Goal: Task Accomplishment & Management: Manage account settings

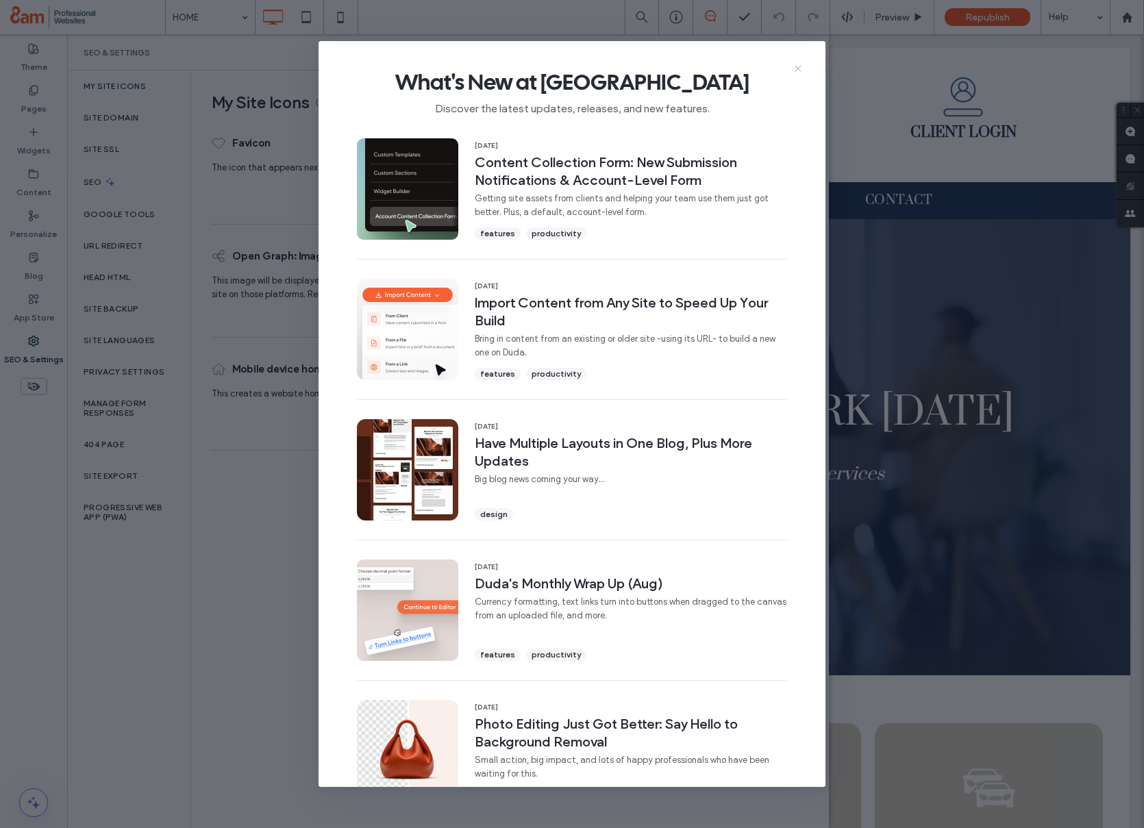
click at [795, 64] on icon at bounding box center [797, 68] width 11 height 11
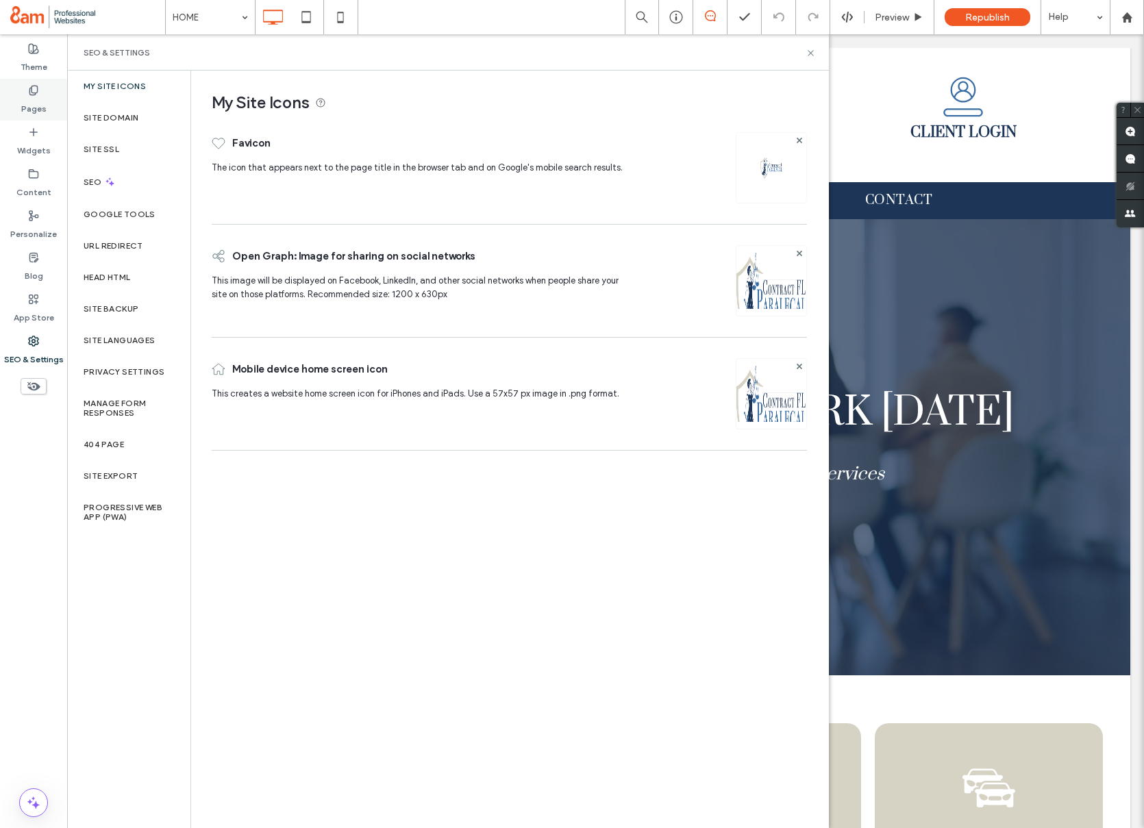
click at [51, 103] on div "Pages" at bounding box center [33, 100] width 67 height 42
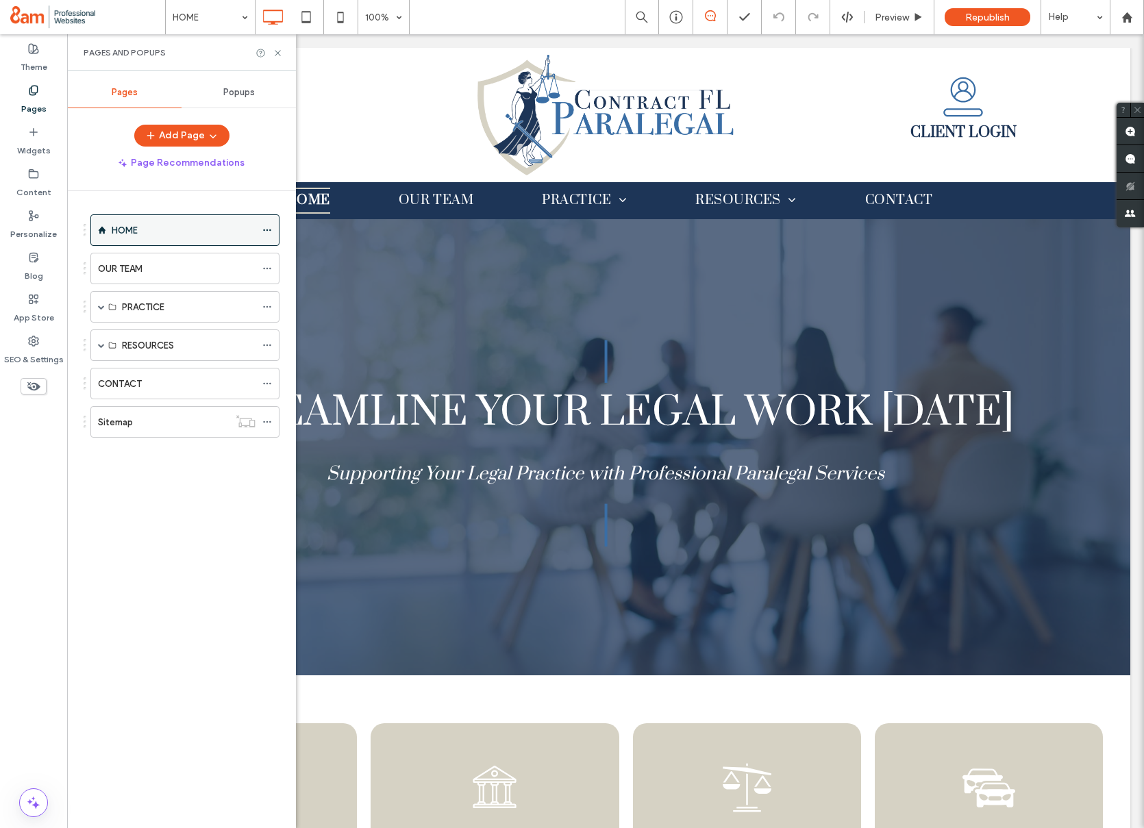
click at [273, 226] on div at bounding box center [270, 230] width 16 height 21
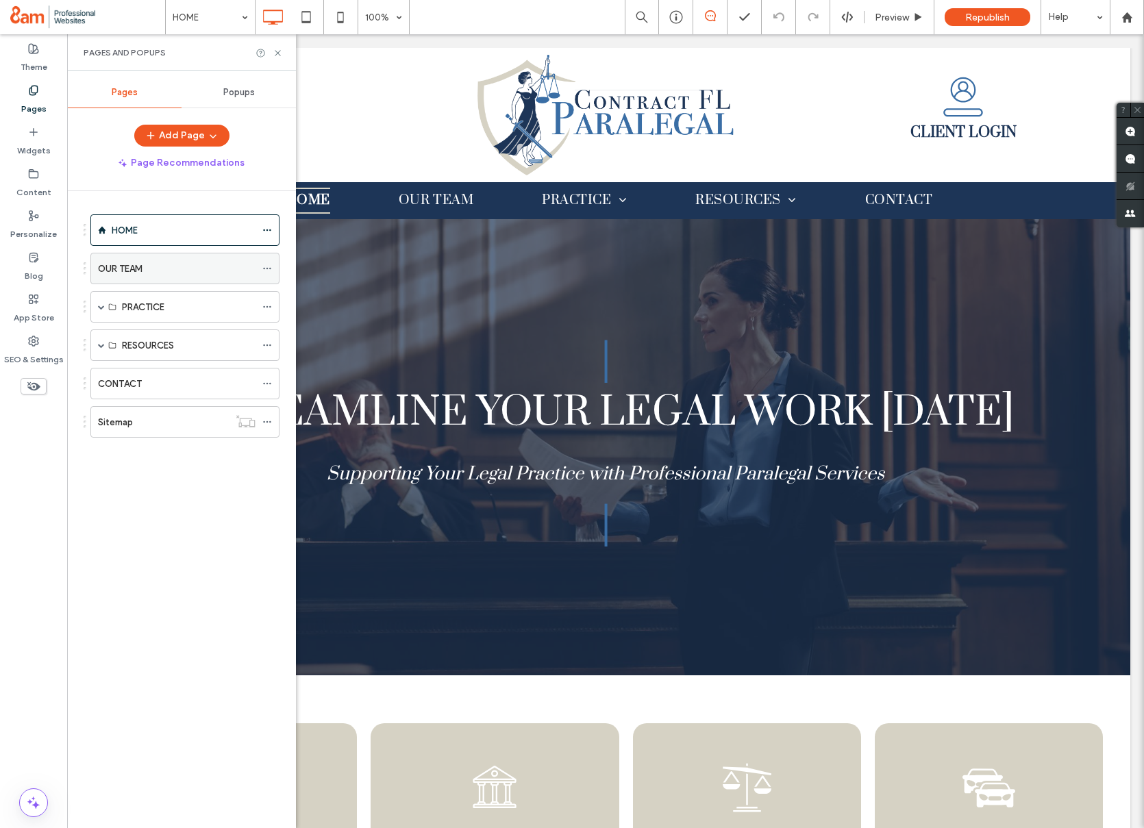
click at [267, 267] on icon at bounding box center [267, 269] width 10 height 10
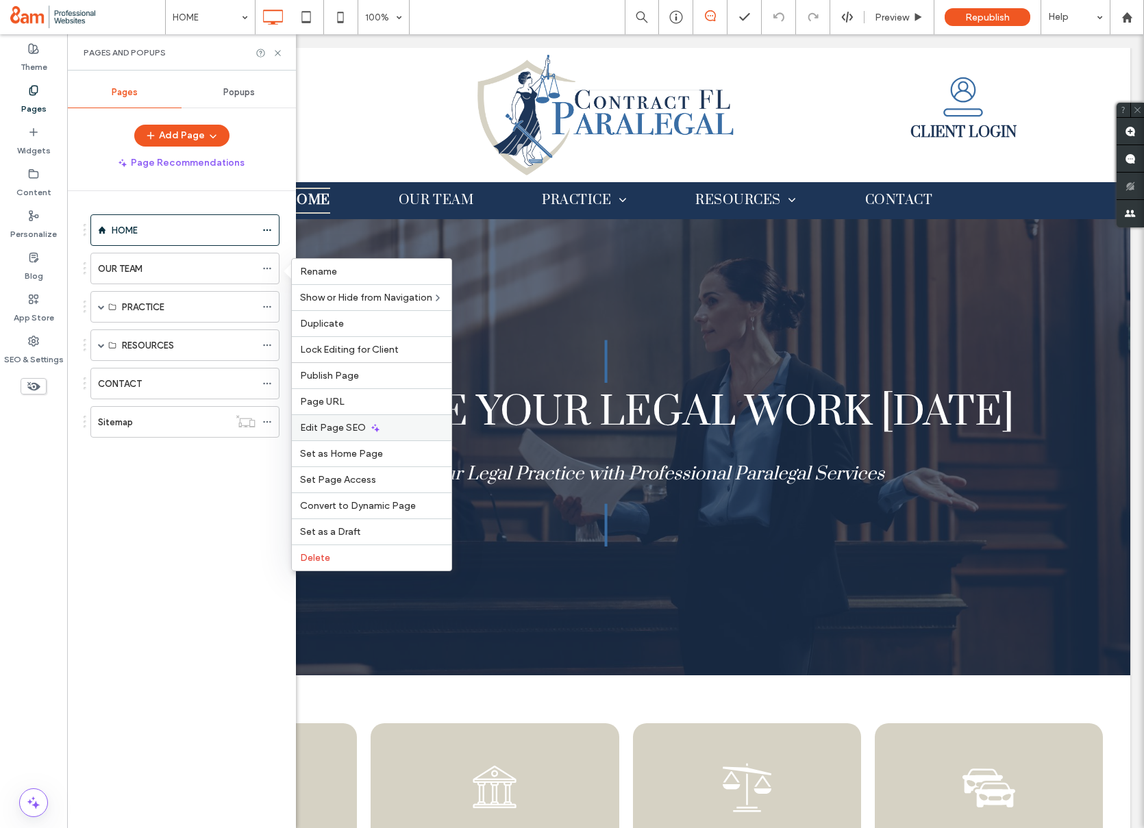
click at [323, 422] on span "Edit Page SEO" at bounding box center [333, 428] width 66 height 12
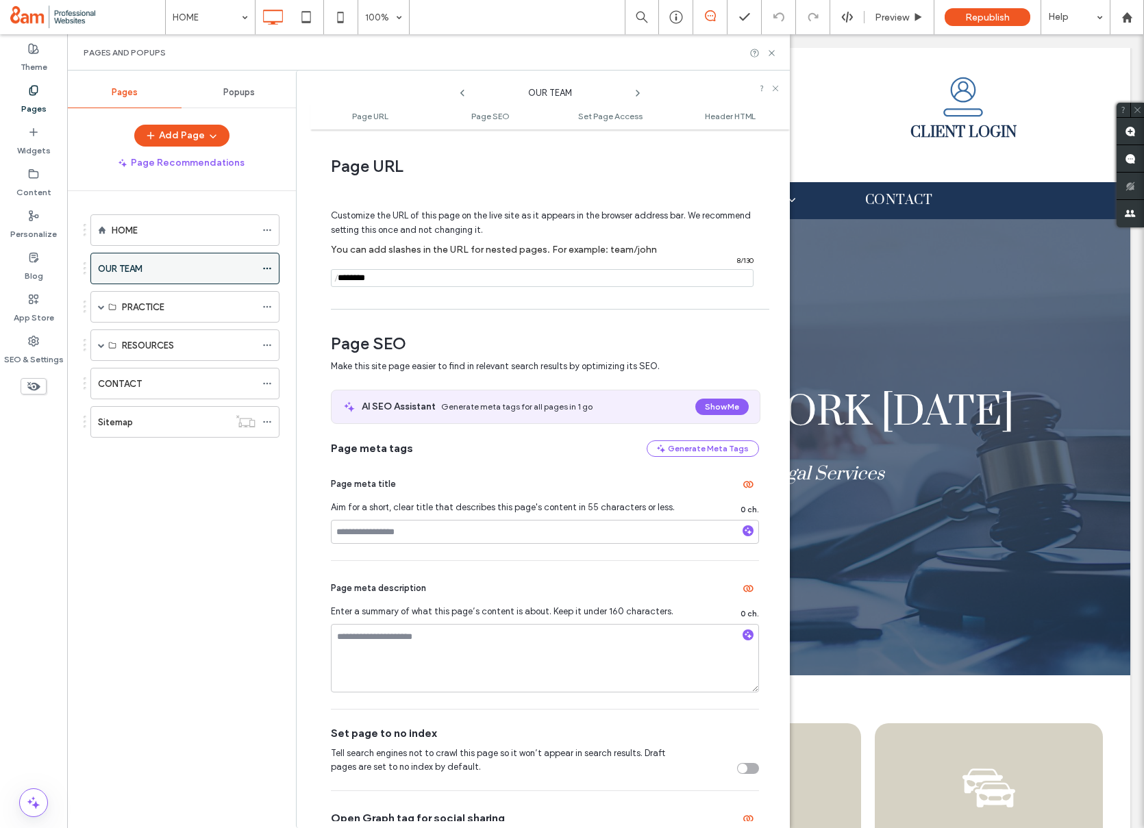
click at [163, 271] on div "OUR TEAM" at bounding box center [177, 269] width 158 height 14
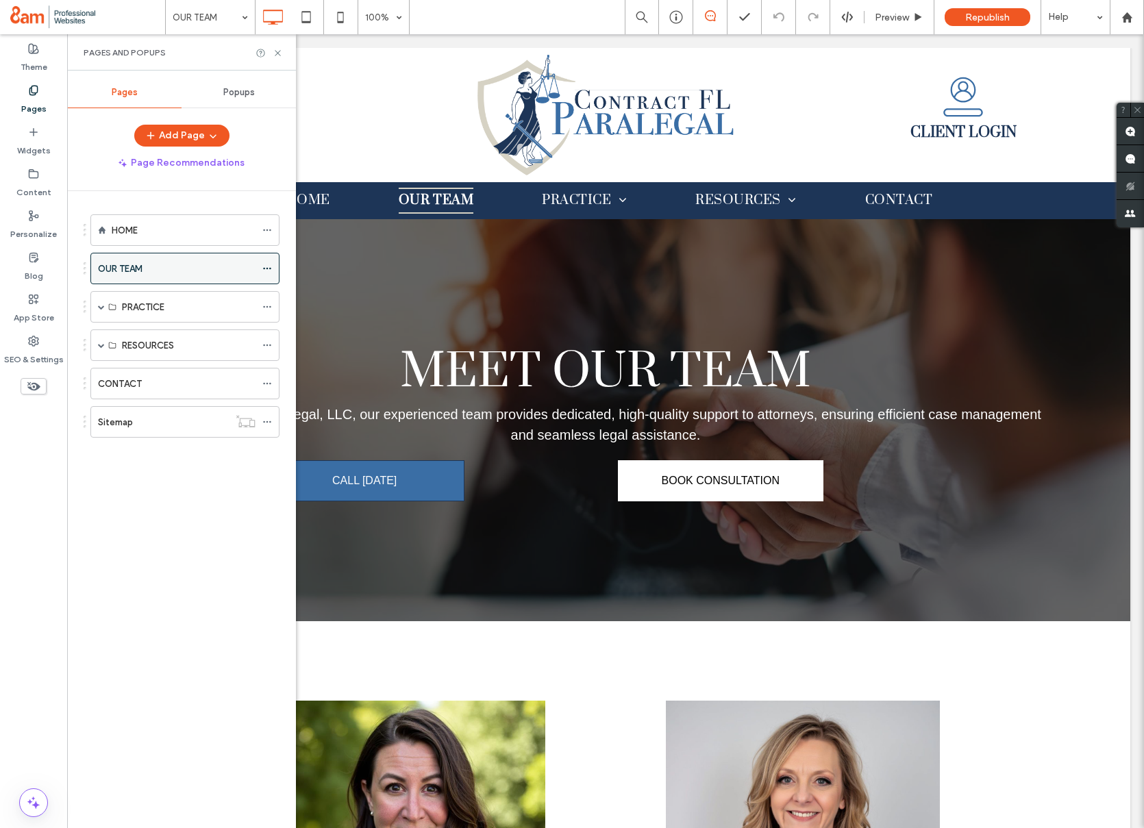
click at [270, 266] on icon at bounding box center [267, 269] width 10 height 10
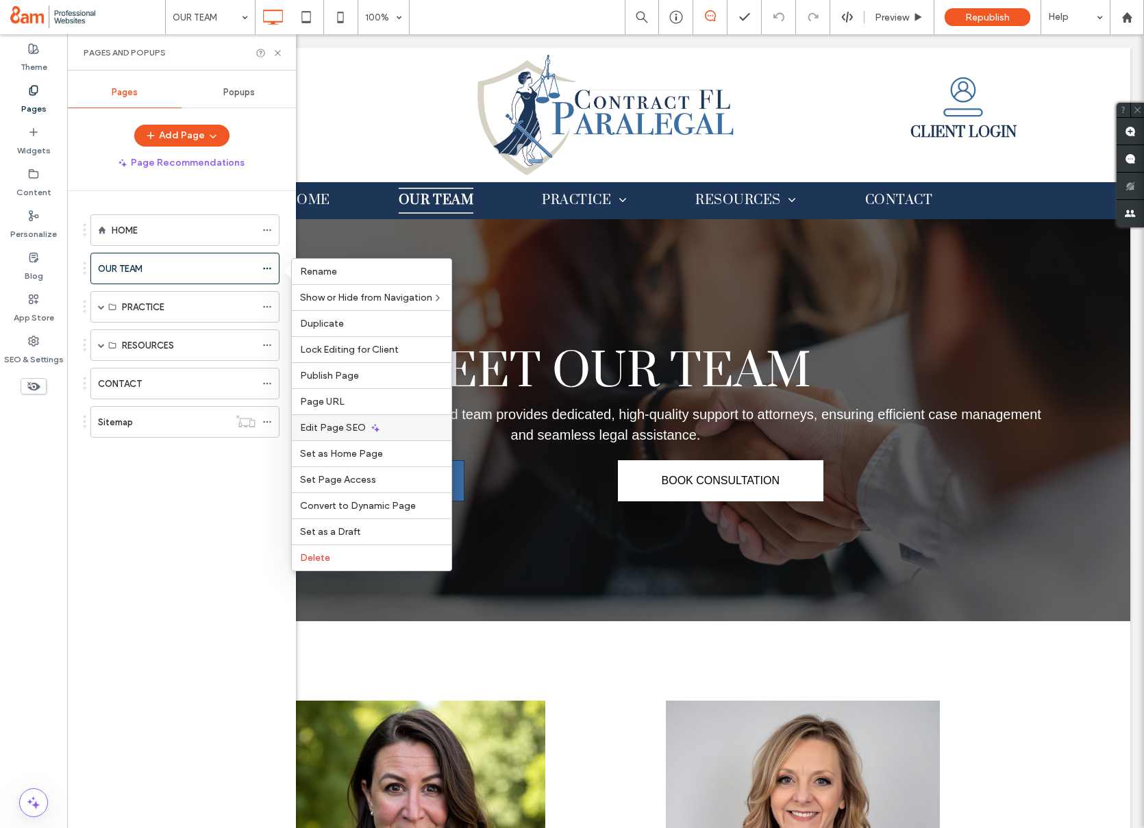
click at [325, 426] on span "Edit Page SEO" at bounding box center [333, 428] width 66 height 12
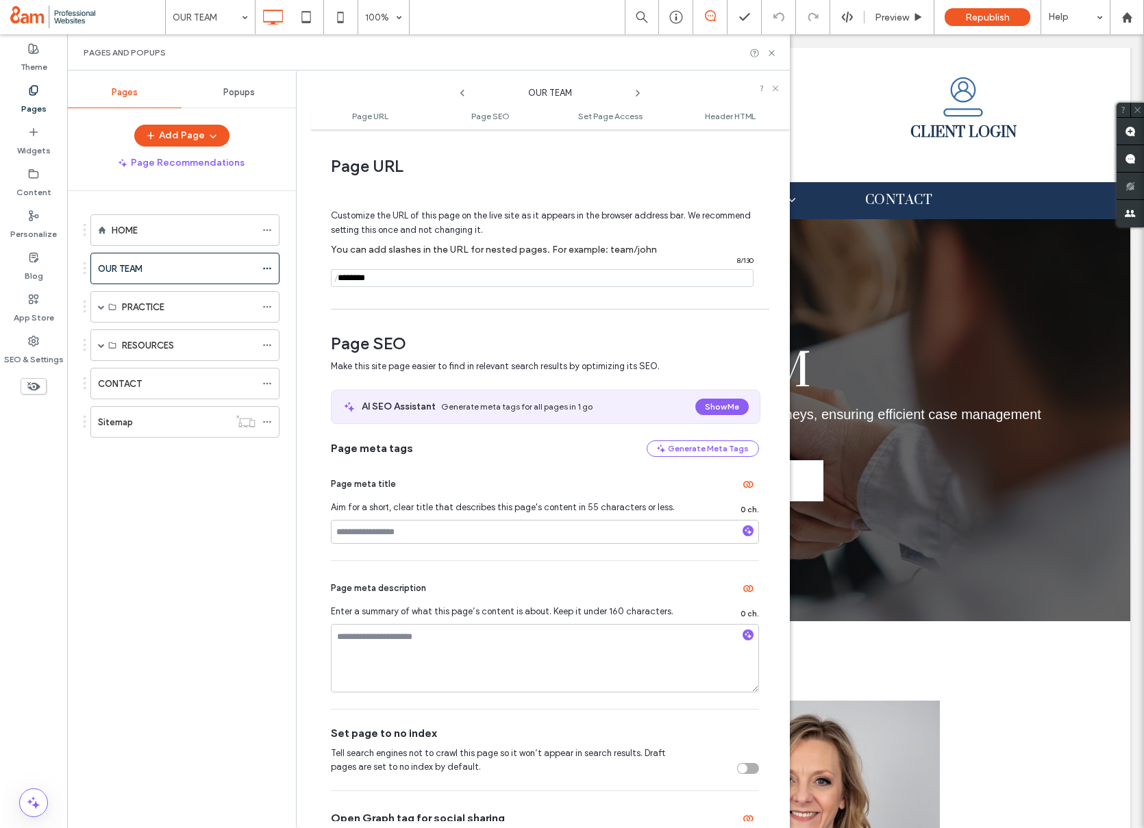
click at [420, 278] on input "notEmpty" at bounding box center [542, 278] width 423 height 18
click at [420, 279] on input "notEmpty" at bounding box center [542, 278] width 423 height 18
type input "*"
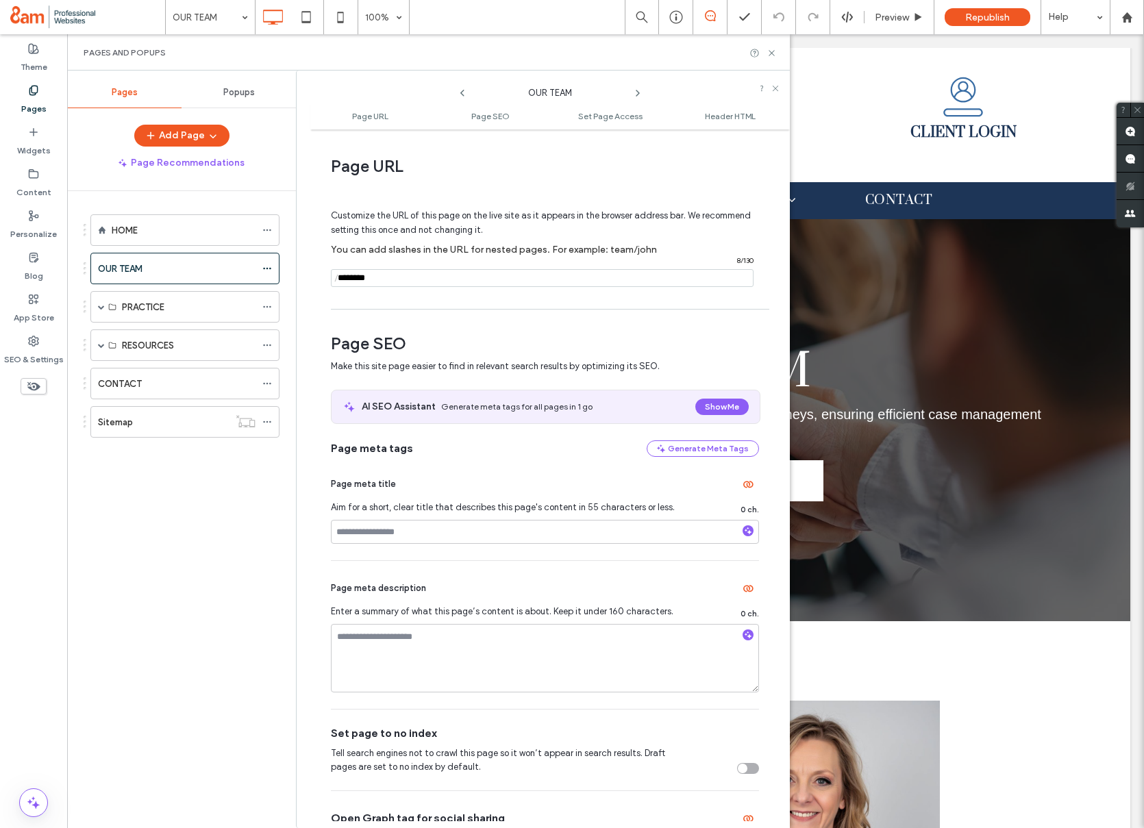
type input "********"
click at [387, 533] on input at bounding box center [545, 532] width 428 height 24
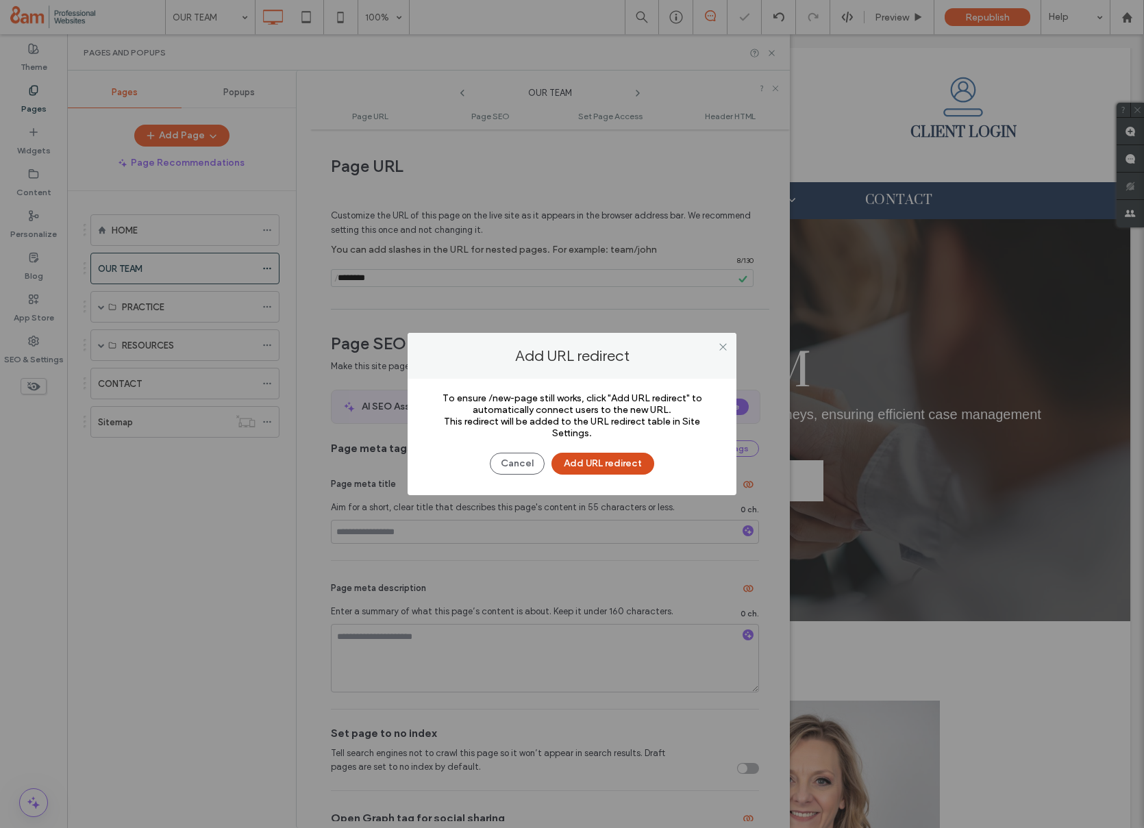
click at [632, 457] on button "Add URL redirect" at bounding box center [602, 464] width 103 height 22
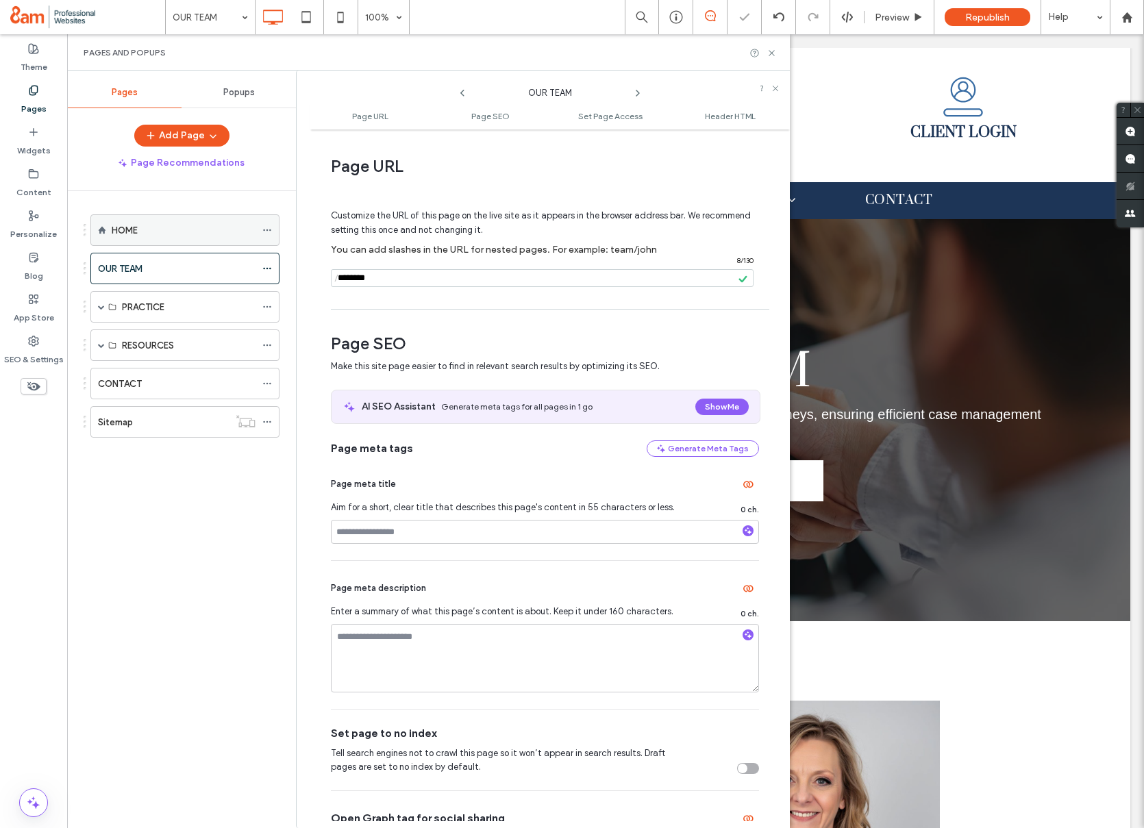
click at [273, 230] on div at bounding box center [270, 230] width 16 height 21
click at [267, 229] on use at bounding box center [267, 230] width 8 height 2
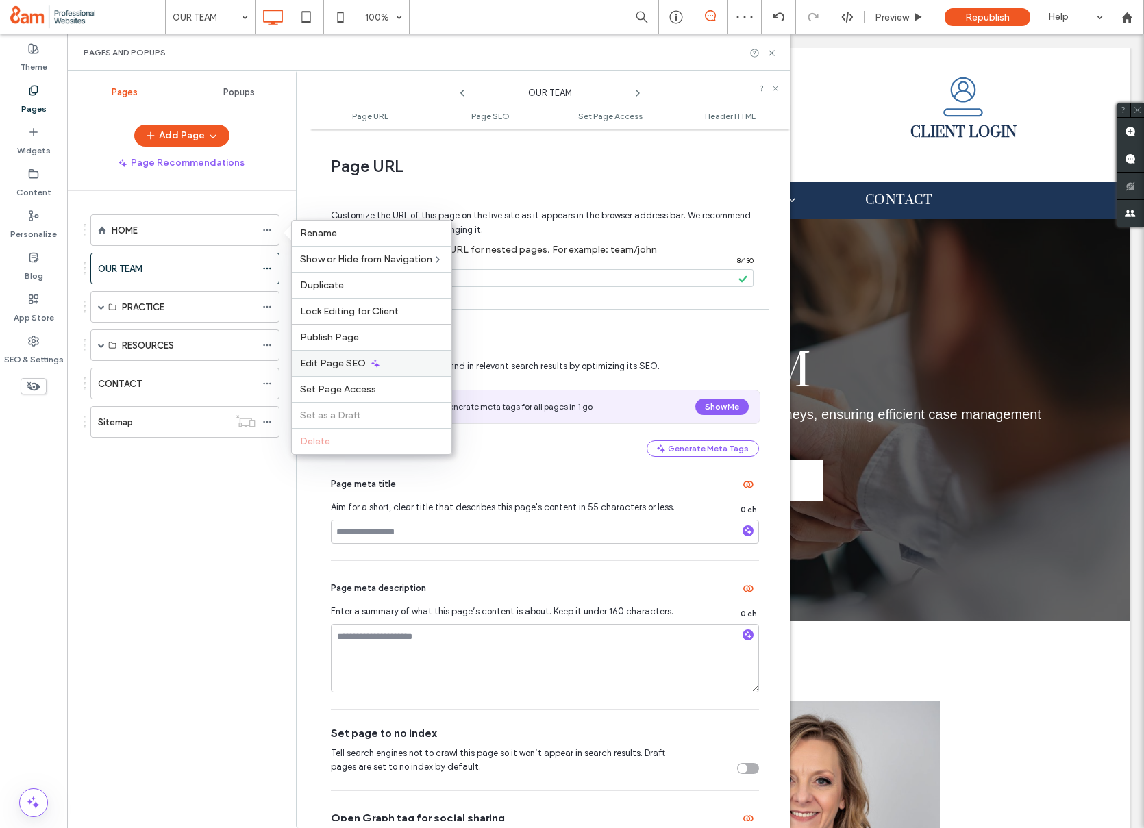
click at [328, 364] on span "Edit Page SEO" at bounding box center [333, 363] width 66 height 12
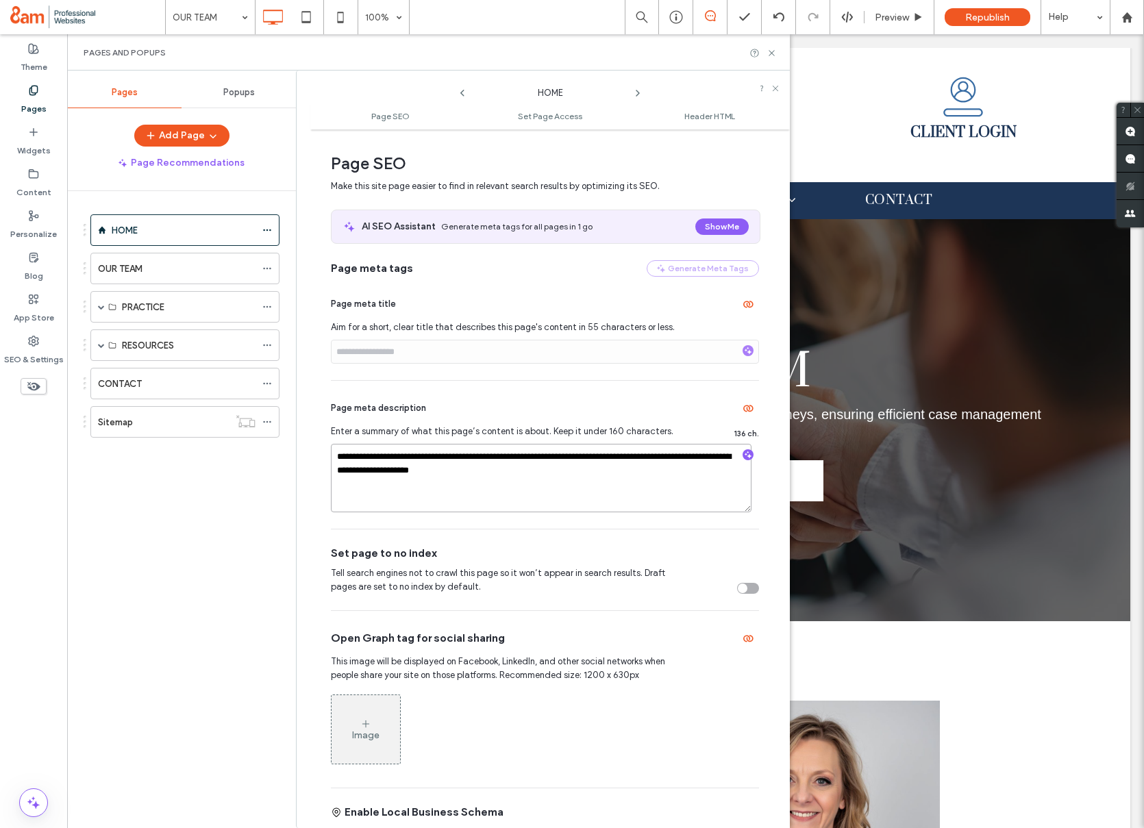
drag, startPoint x: 512, startPoint y: 473, endPoint x: 309, endPoint y: 456, distance: 204.1
click at [305, 455] on div "**********" at bounding box center [543, 449] width 494 height 757
click at [264, 271] on icon at bounding box center [267, 269] width 10 height 10
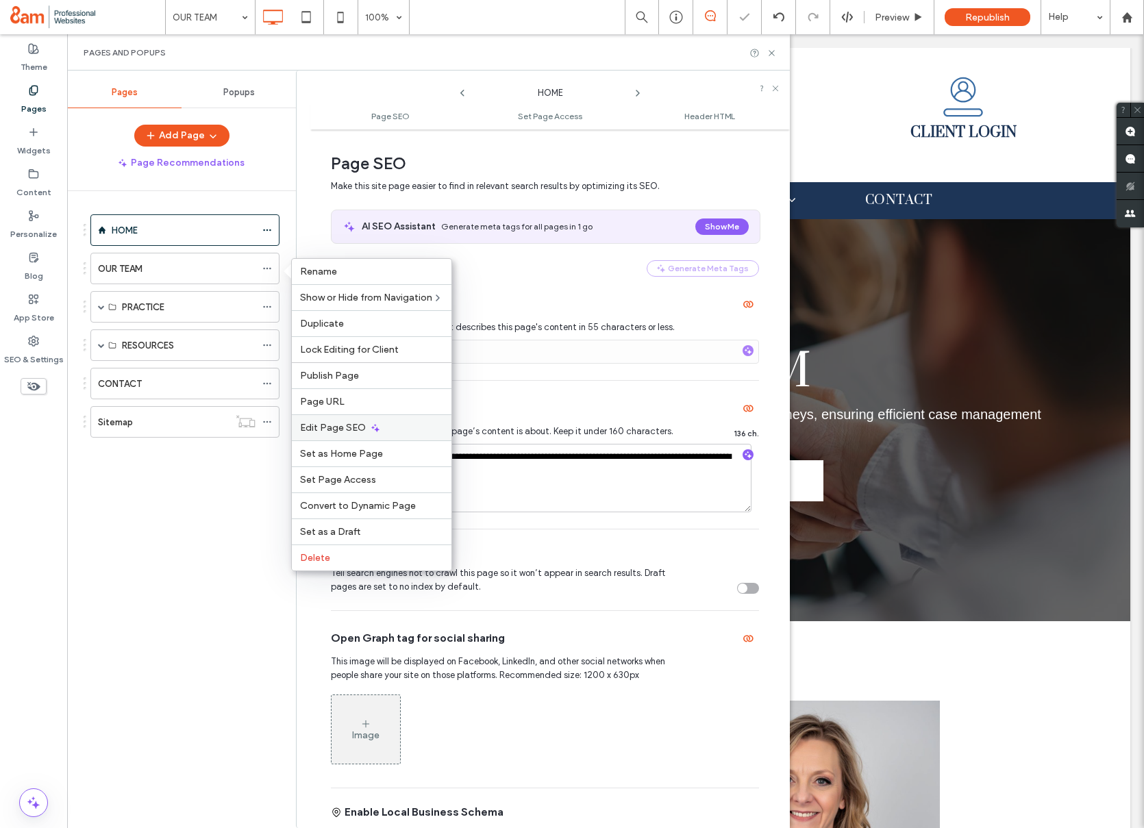
click at [343, 427] on span "Edit Page SEO" at bounding box center [333, 428] width 66 height 12
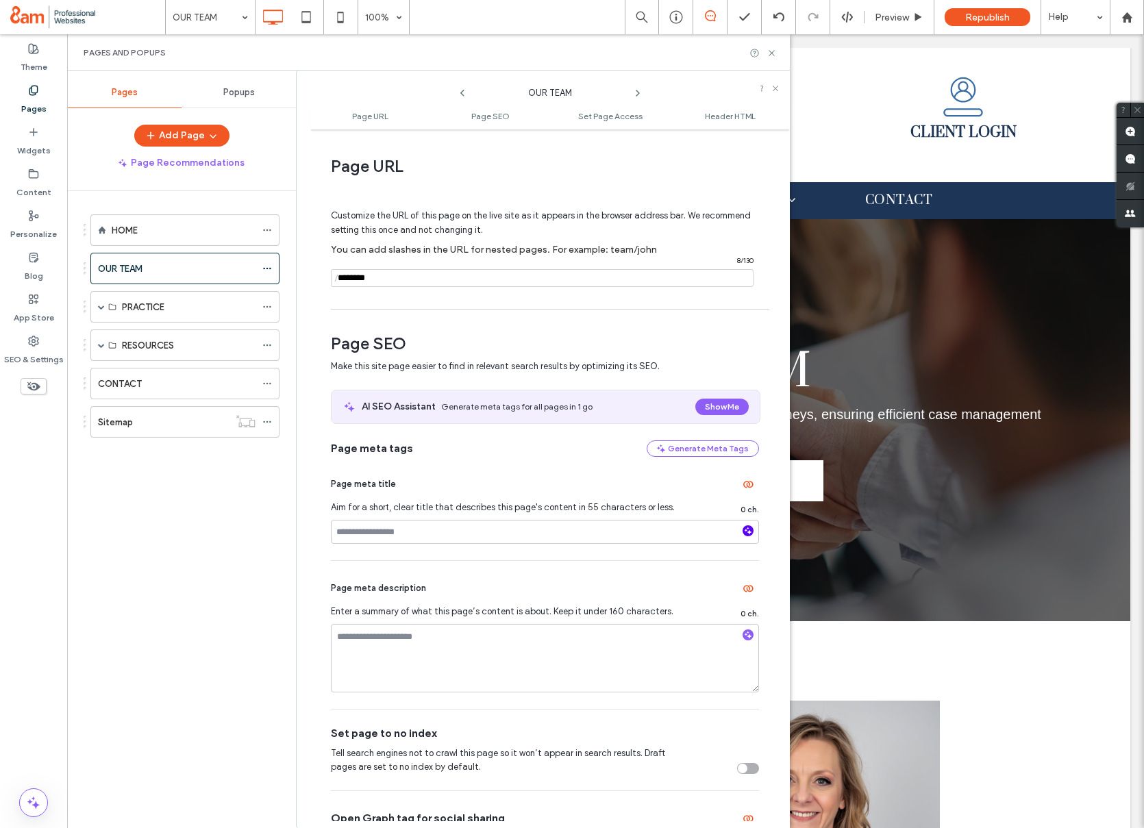
click at [743, 528] on icon "button" at bounding box center [748, 531] width 10 height 10
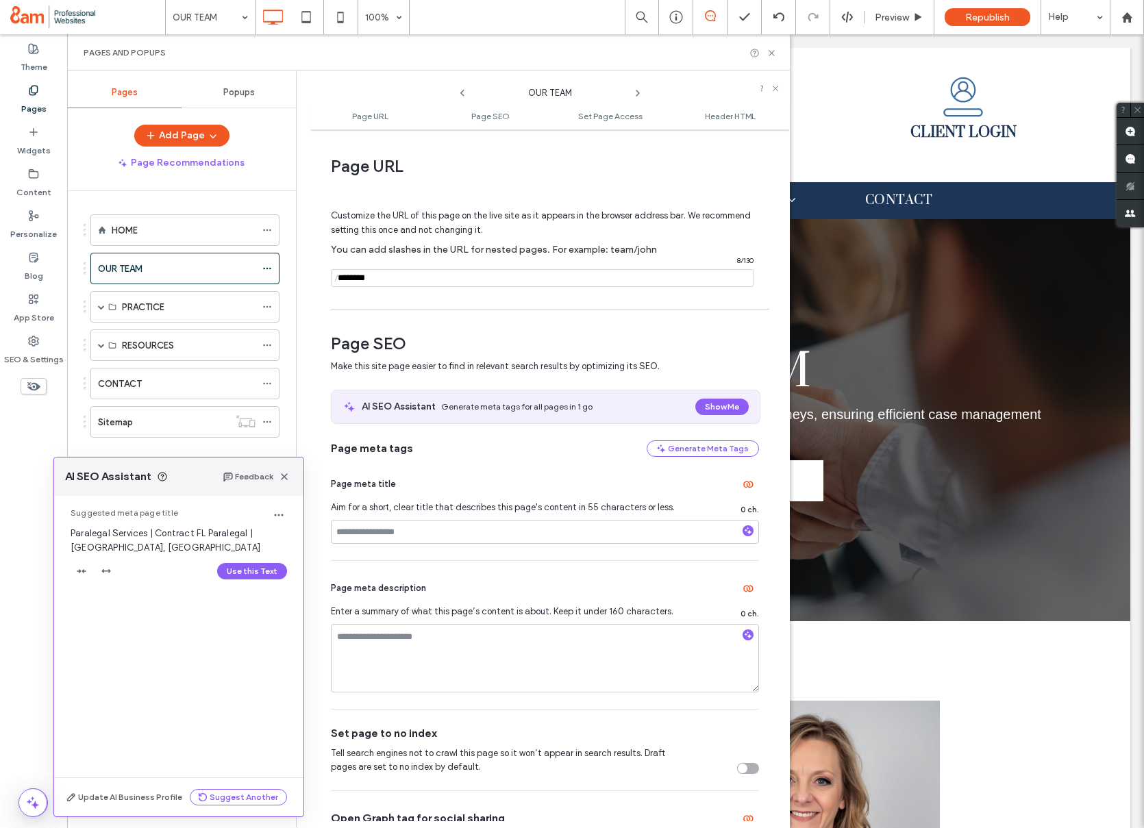
click at [262, 570] on button "Use this Text" at bounding box center [252, 571] width 70 height 16
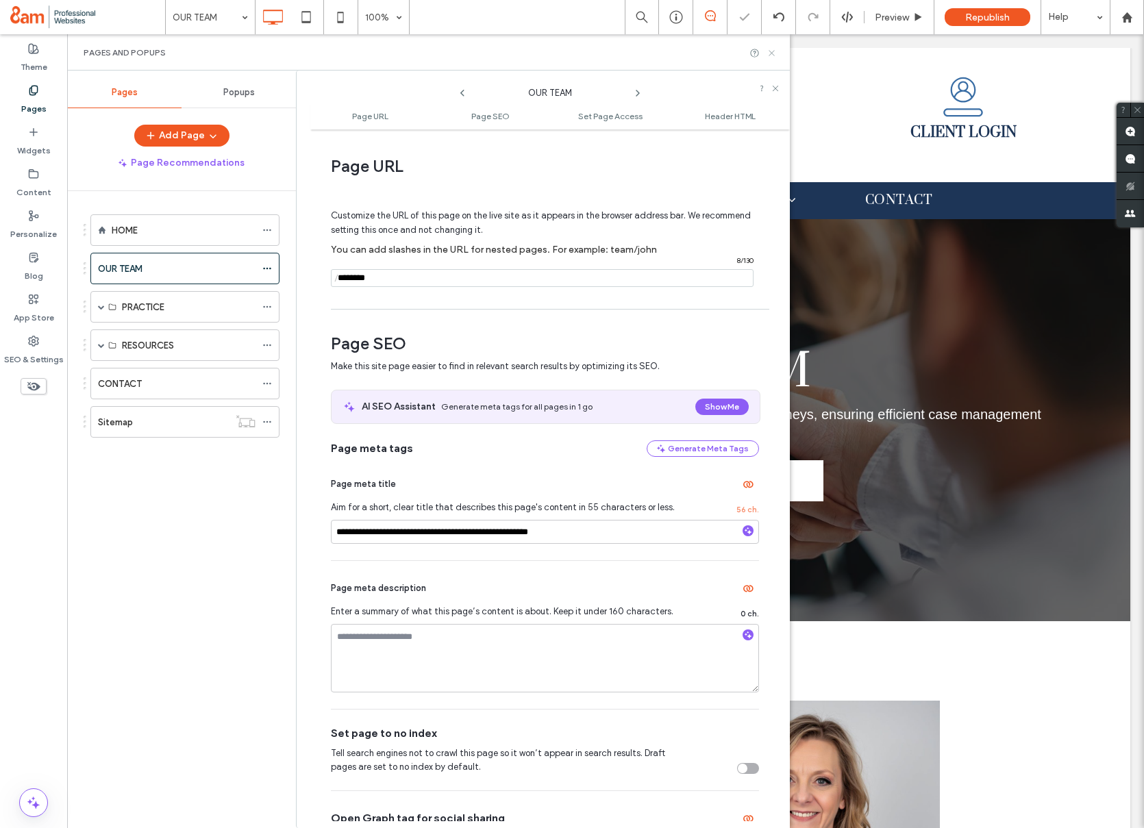
click at [769, 47] on div "Pages and Popups" at bounding box center [429, 52] width 690 height 11
drag, startPoint x: 770, startPoint y: 51, endPoint x: 703, endPoint y: 18, distance: 74.4
click at [770, 51] on icon at bounding box center [771, 53] width 10 height 10
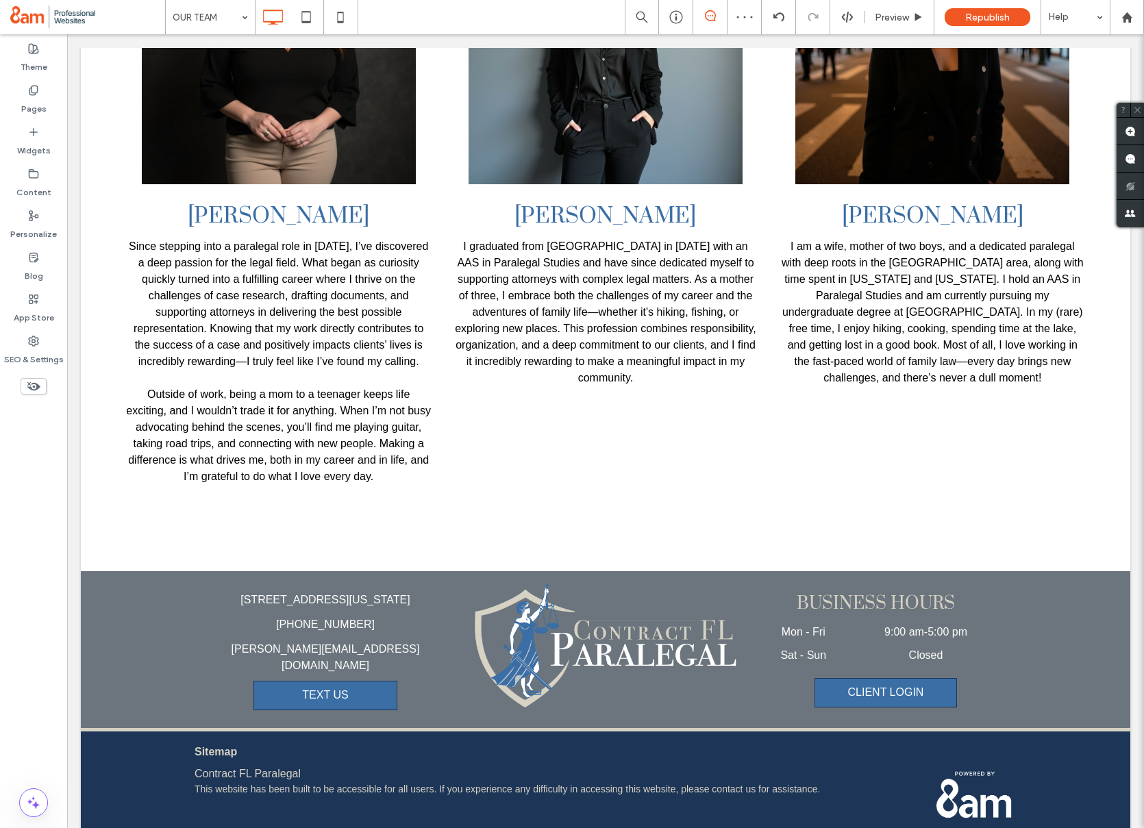
scroll to position [1432, 0]
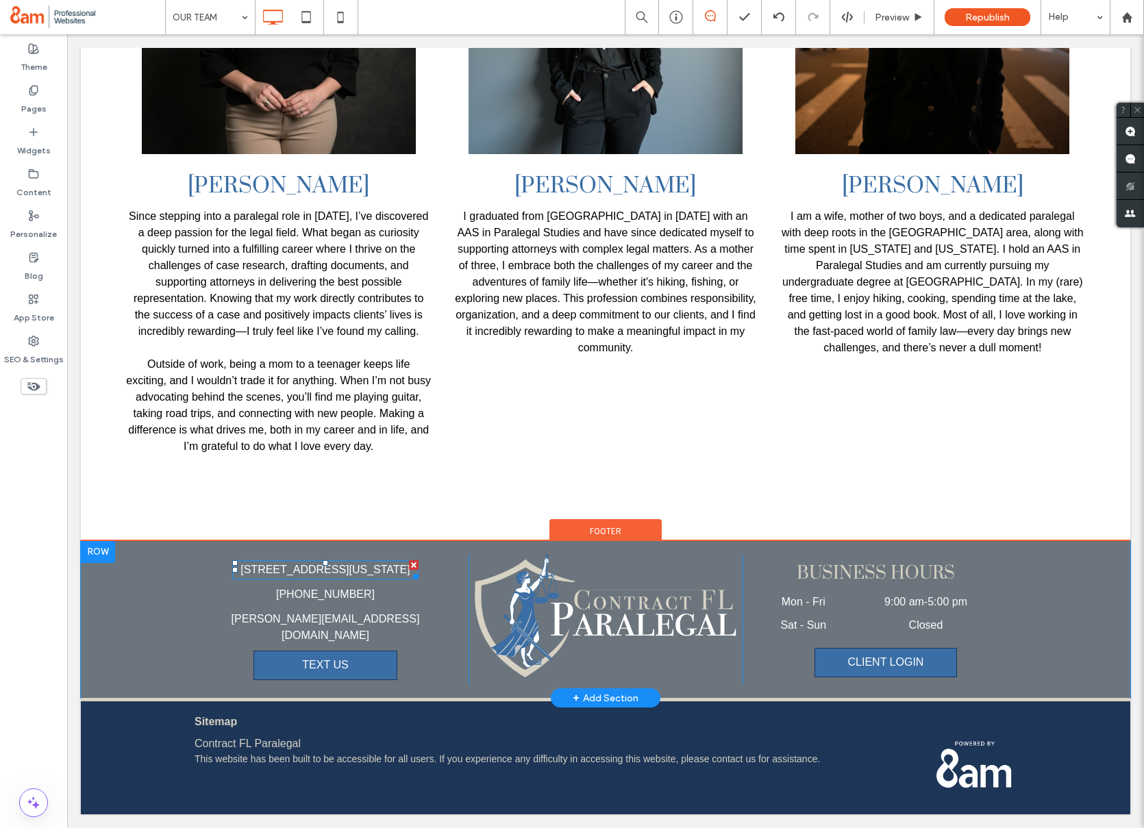
click at [364, 566] on span "[STREET_ADDRESS][US_STATE]" at bounding box center [324, 570] width 169 height 12
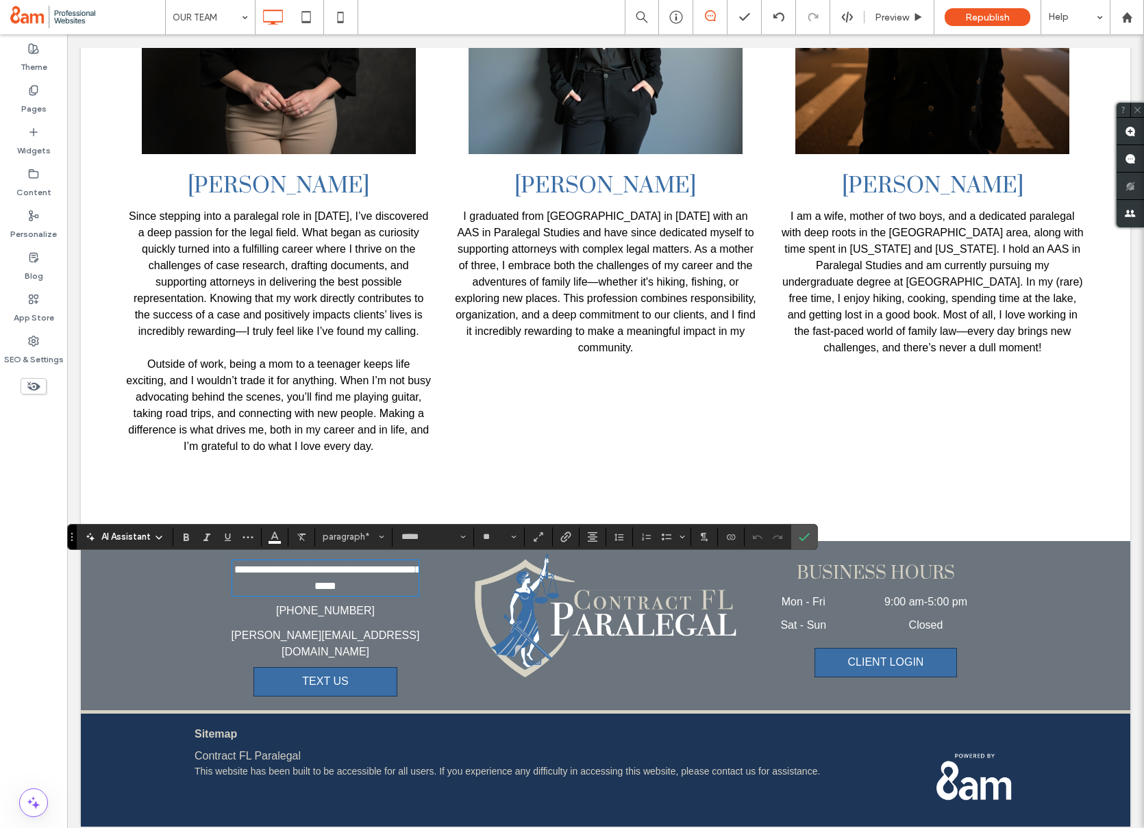
click at [362, 568] on span "**********" at bounding box center [327, 577] width 186 height 27
click at [396, 569] on p "**********" at bounding box center [325, 570] width 187 height 16
click at [803, 531] on icon "Confirm" at bounding box center [804, 536] width 11 height 11
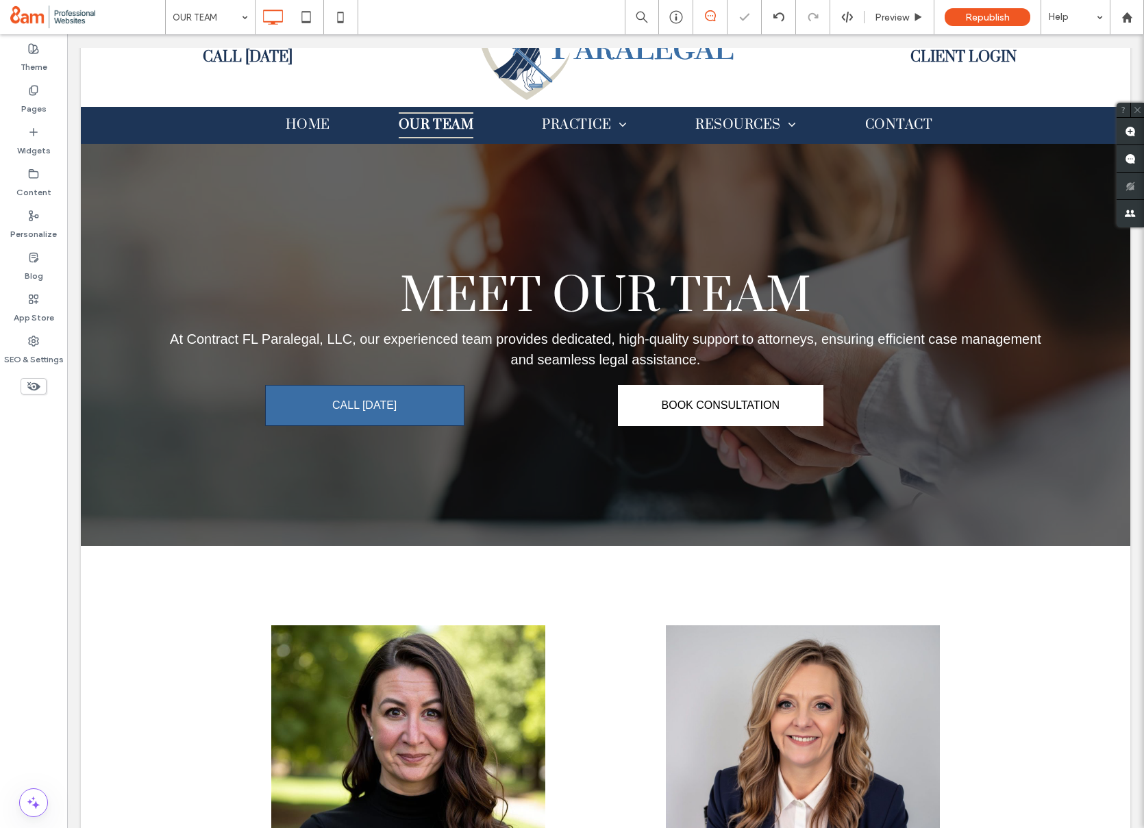
scroll to position [0, 0]
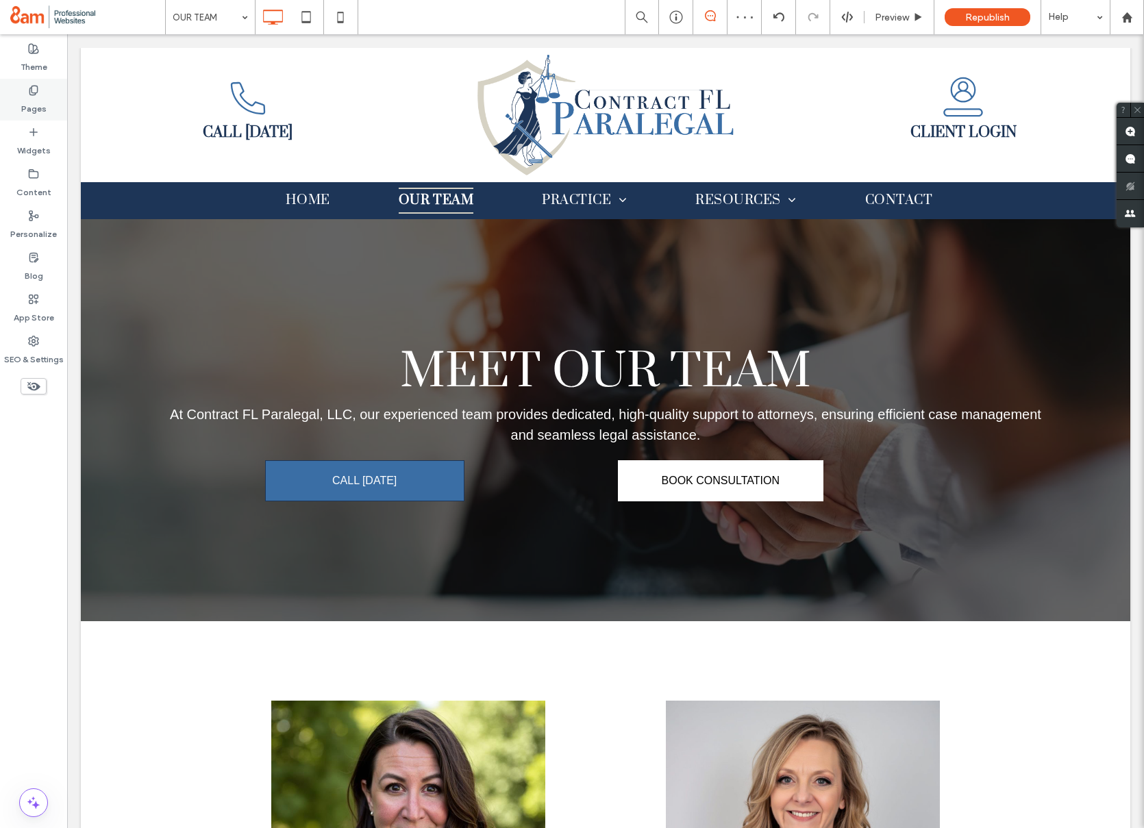
click at [31, 108] on label "Pages" at bounding box center [33, 105] width 25 height 19
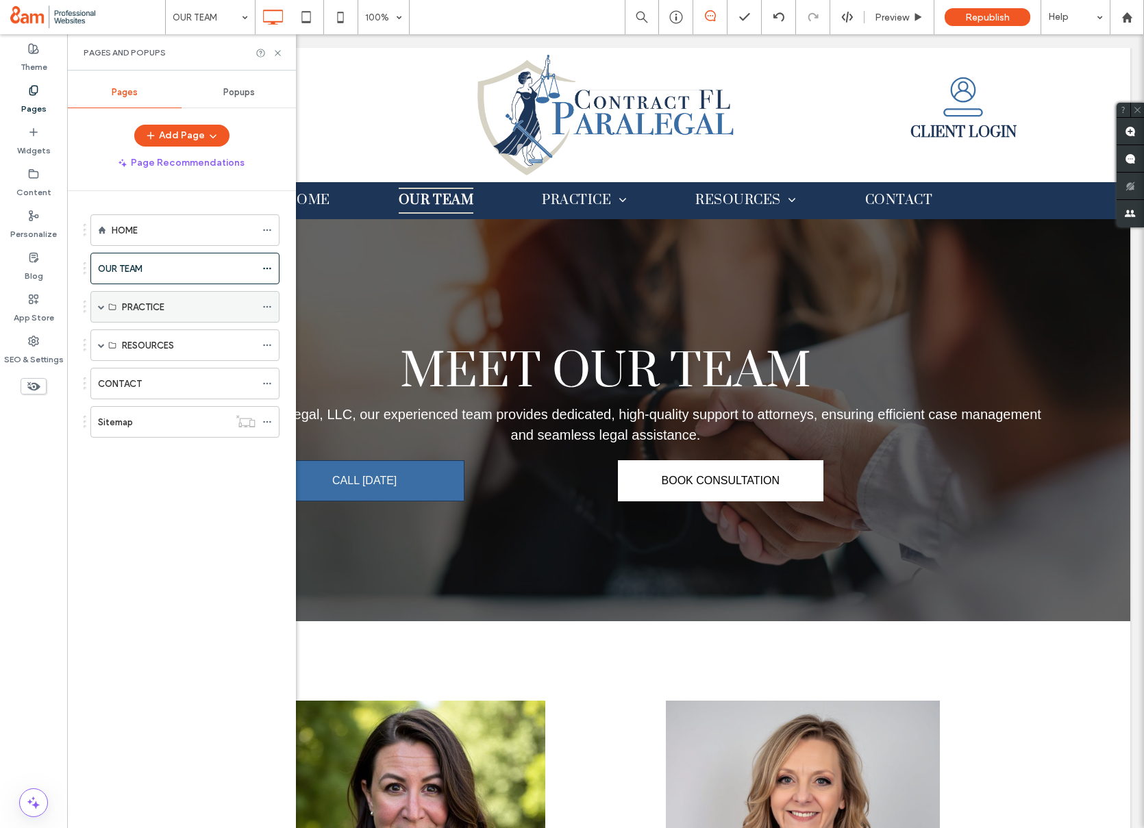
click at [102, 305] on span at bounding box center [101, 306] width 7 height 7
click at [273, 337] on div at bounding box center [270, 338] width 16 height 21
click at [271, 338] on icon at bounding box center [267, 339] width 10 height 10
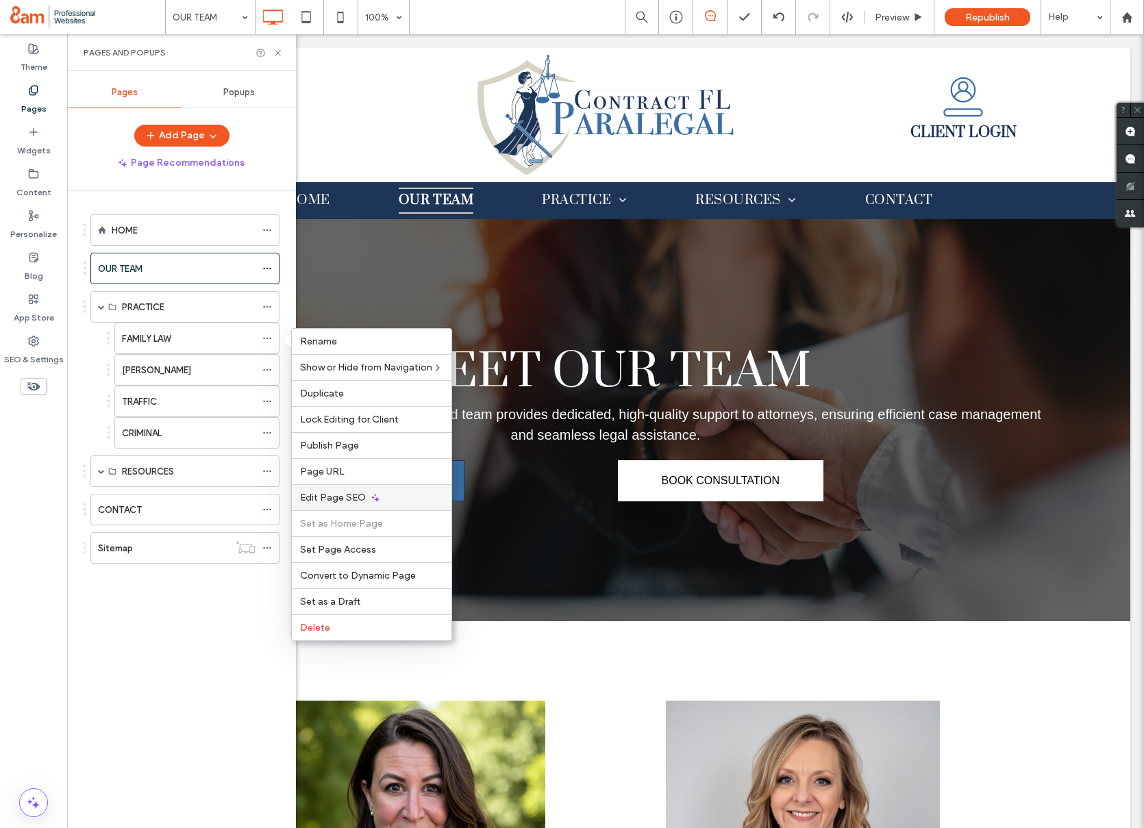
click at [336, 490] on div "Edit Page SEO" at bounding box center [372, 497] width 160 height 26
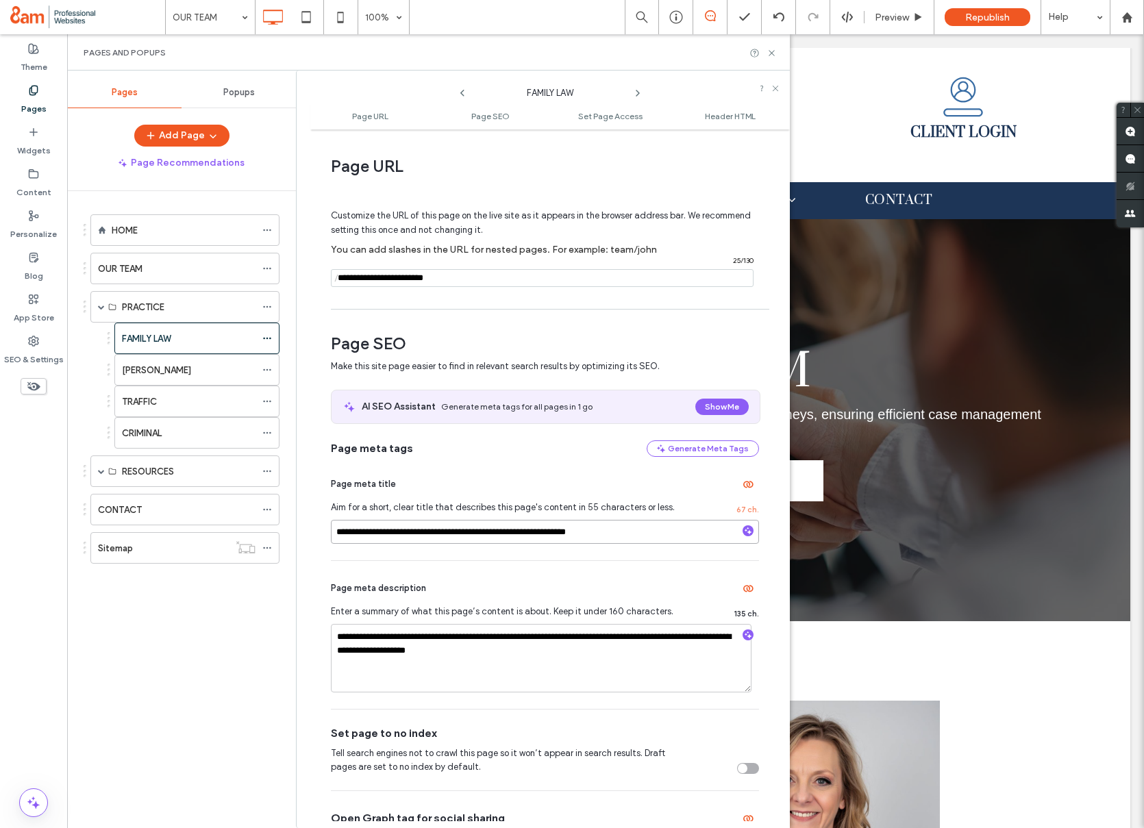
click at [637, 529] on input "**********" at bounding box center [545, 532] width 428 height 24
click at [261, 270] on div "OUR TEAM" at bounding box center [184, 269] width 189 height 32
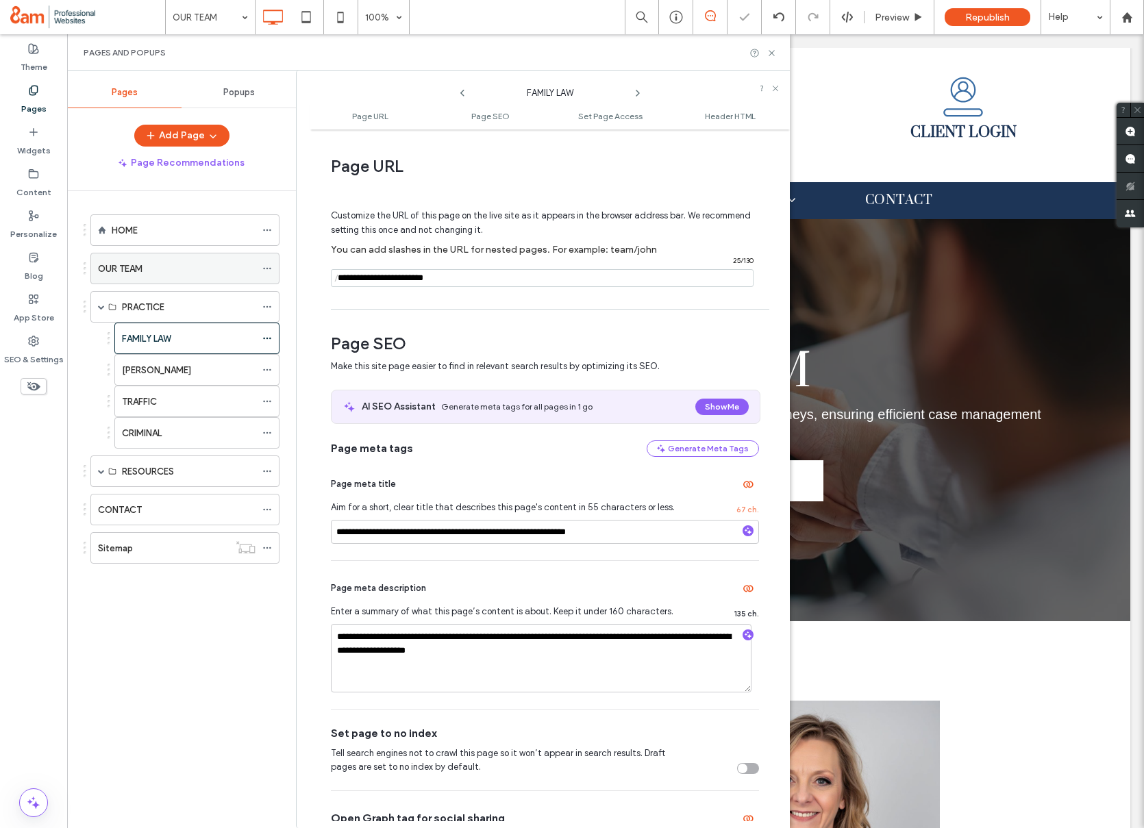
click at [266, 271] on icon at bounding box center [267, 269] width 10 height 10
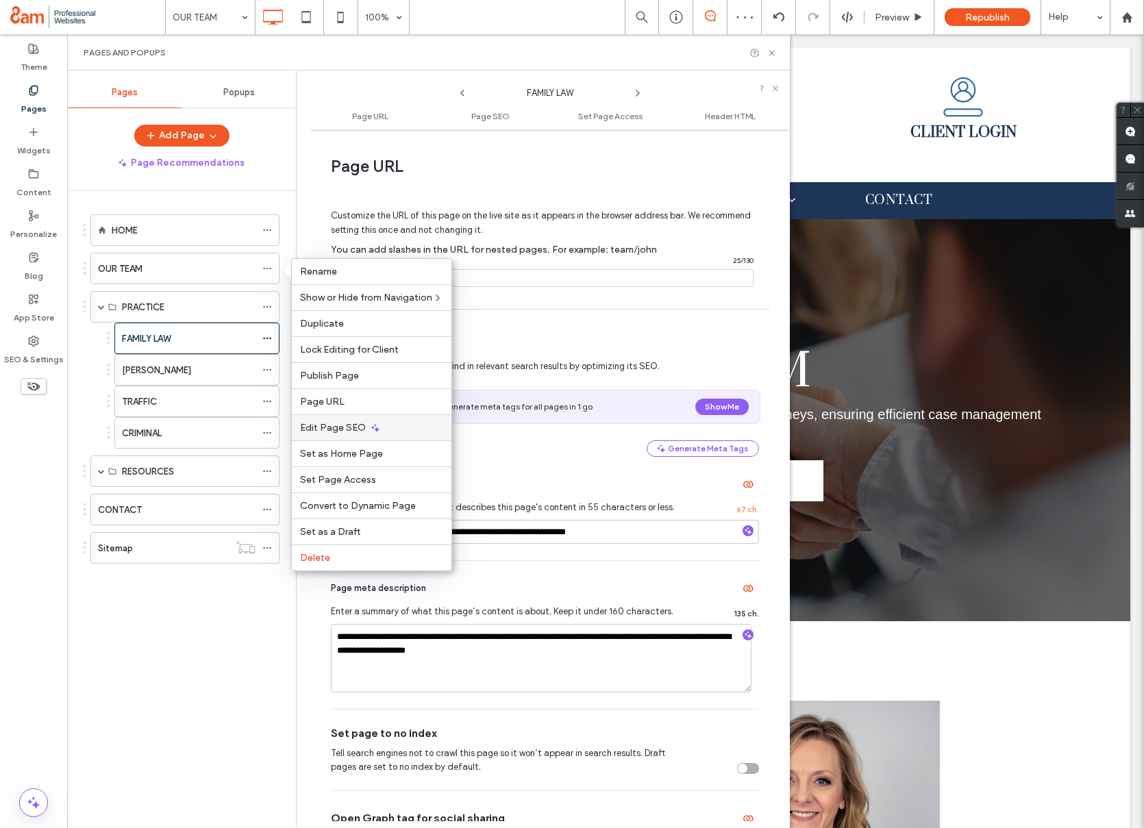
click at [325, 420] on div "Edit Page SEO" at bounding box center [372, 427] width 160 height 26
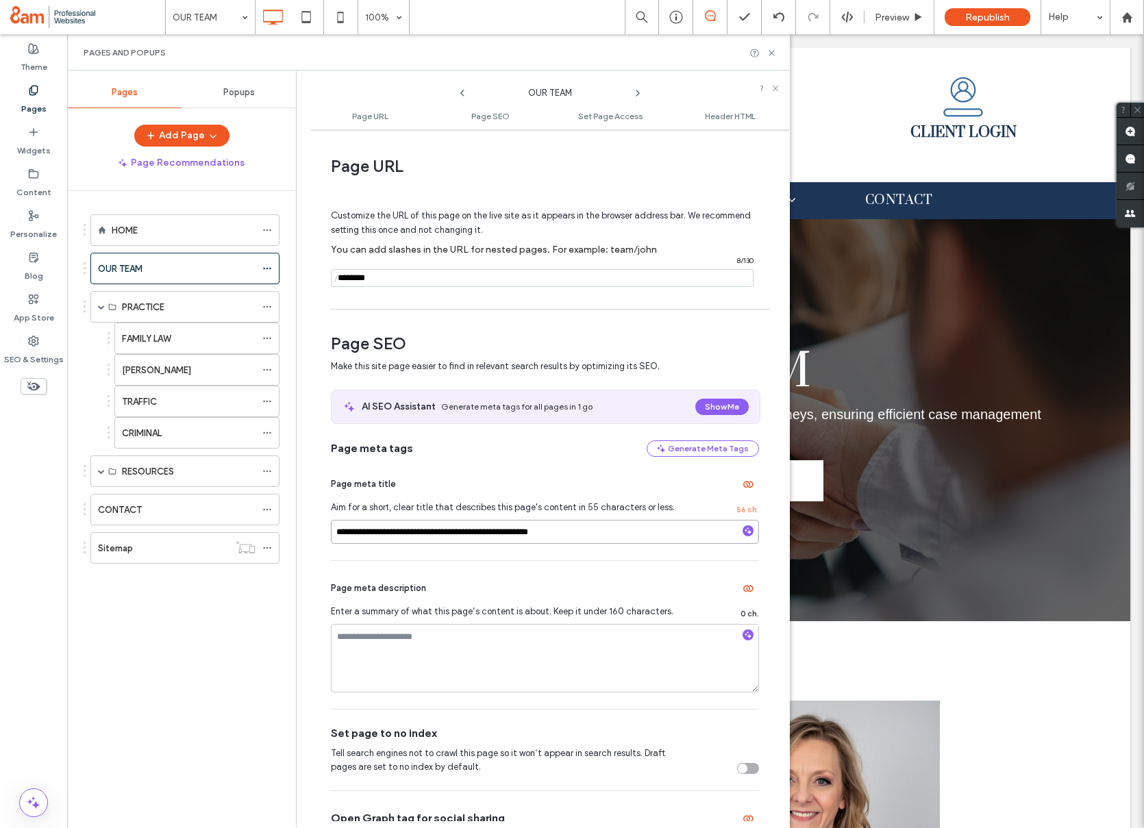
drag, startPoint x: 409, startPoint y: 533, endPoint x: 314, endPoint y: 529, distance: 95.3
click at [314, 530] on div "**********" at bounding box center [549, 478] width 479 height 685
type input "**********"
click at [386, 649] on textarea at bounding box center [545, 658] width 428 height 68
type textarea "**********"
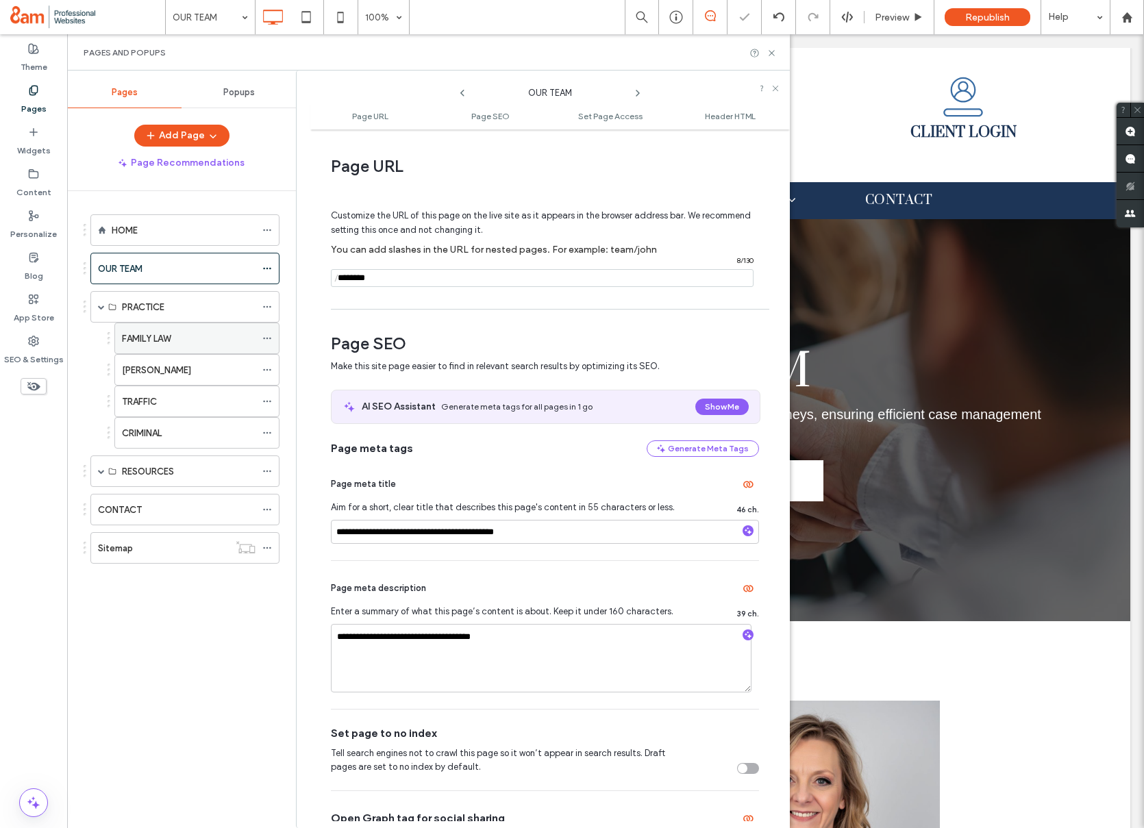
click at [268, 336] on icon at bounding box center [267, 339] width 10 height 10
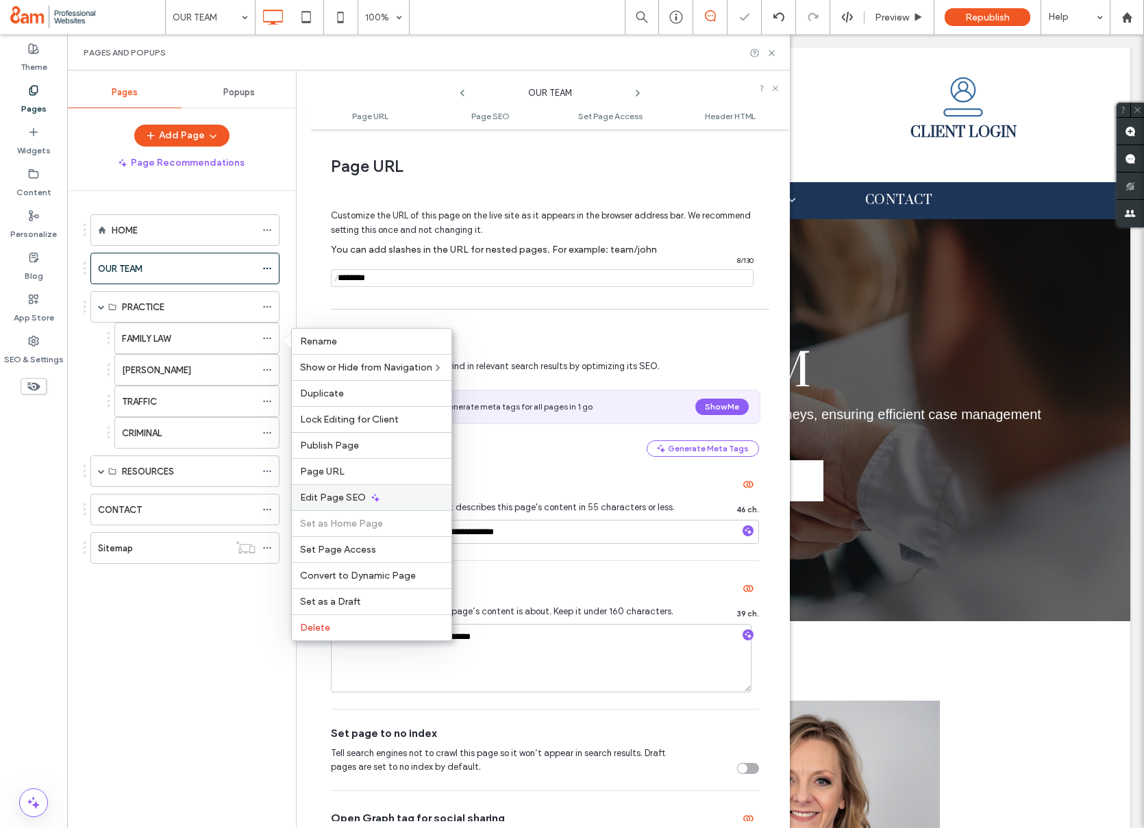
click at [336, 494] on span "Edit Page SEO" at bounding box center [333, 498] width 66 height 12
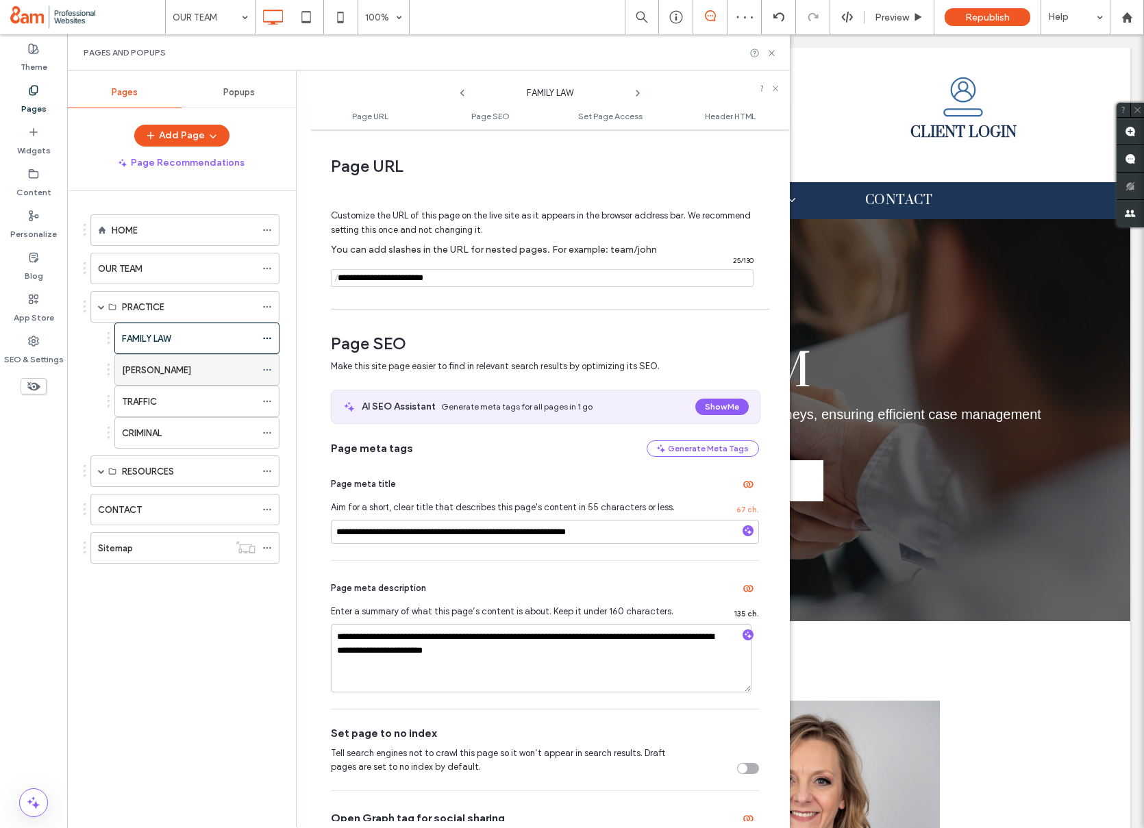
click at [266, 369] on use at bounding box center [267, 370] width 8 height 2
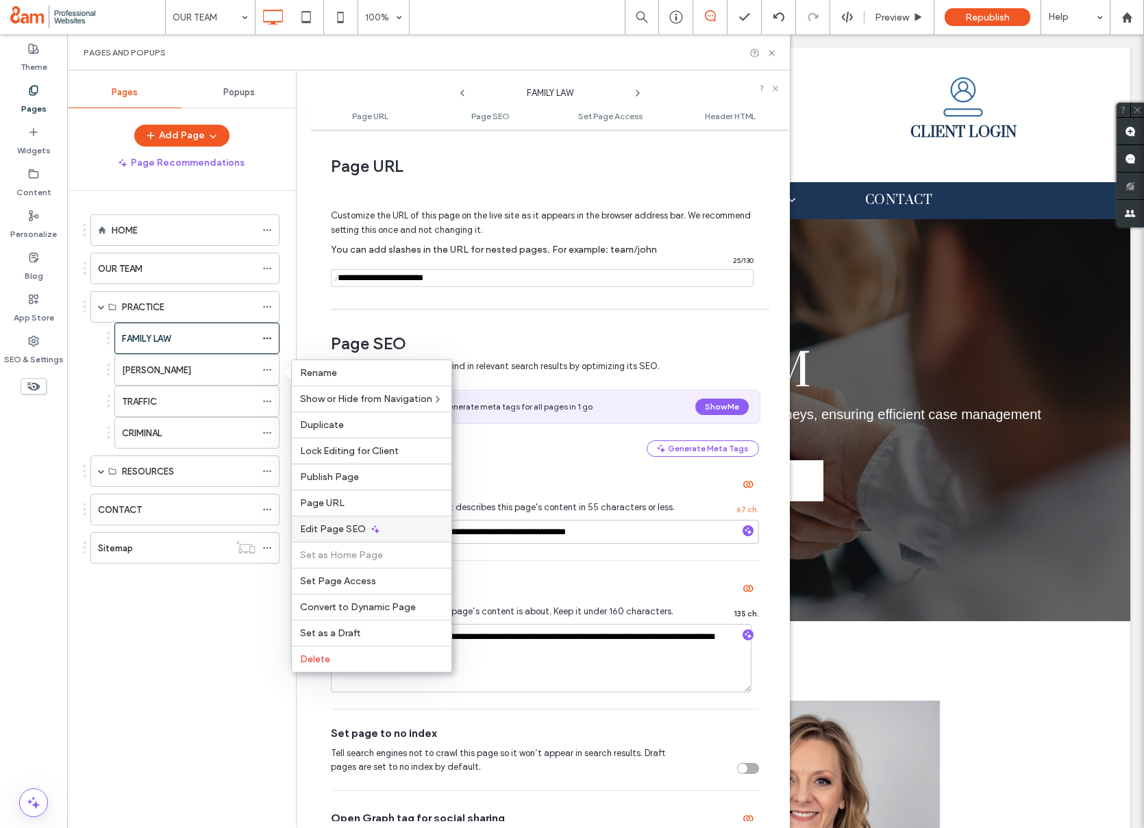
click at [349, 531] on span "Edit Page SEO" at bounding box center [333, 529] width 66 height 12
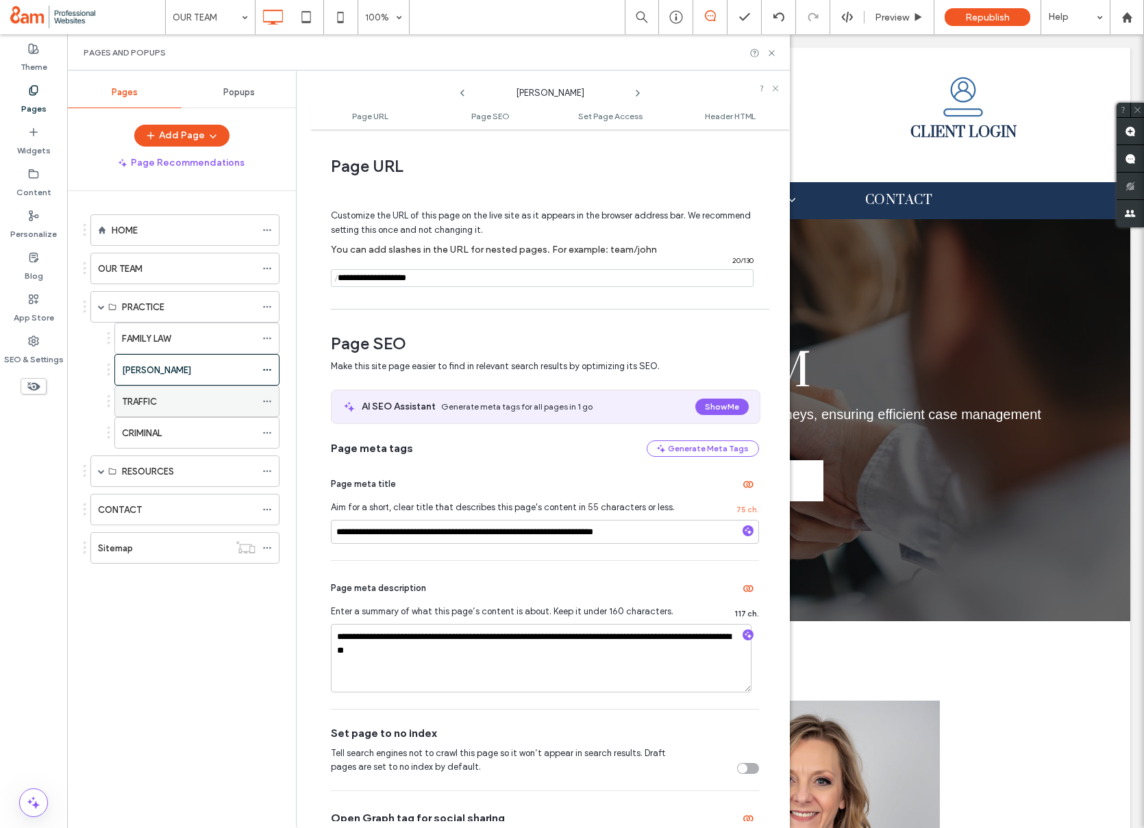
click at [265, 400] on icon at bounding box center [267, 402] width 10 height 10
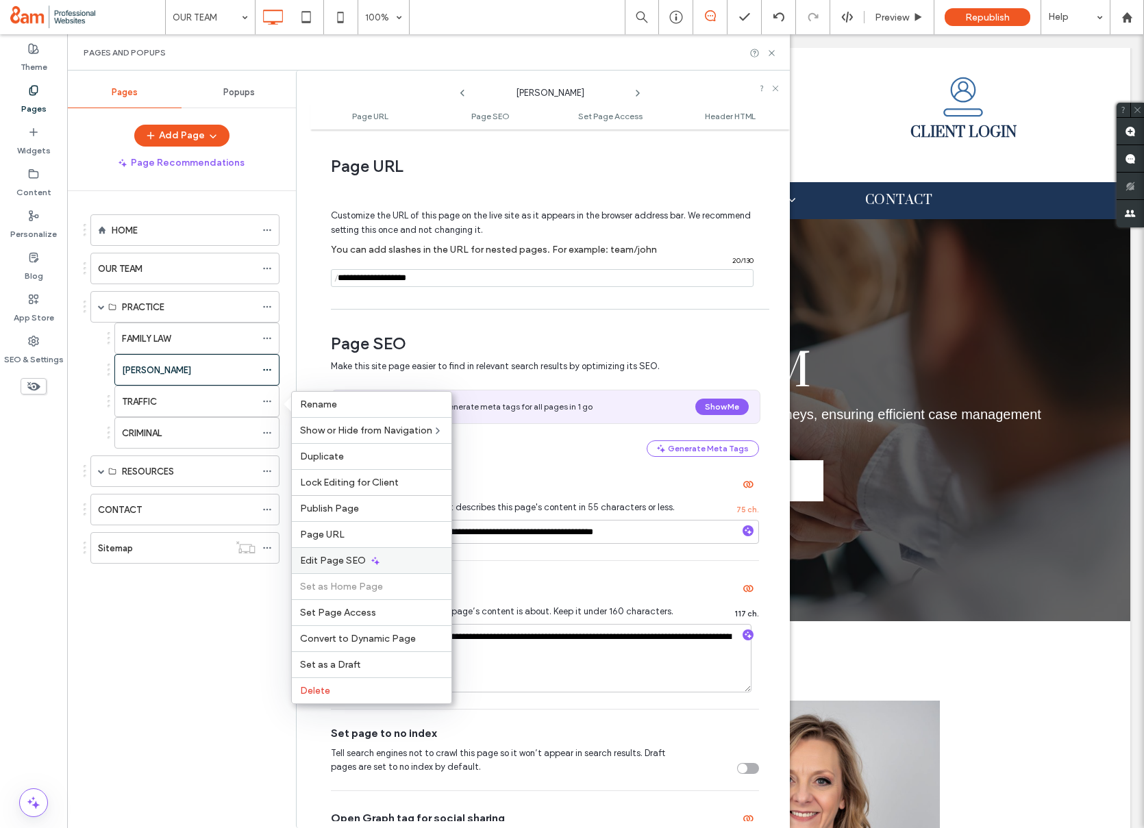
click at [329, 559] on span "Edit Page SEO" at bounding box center [333, 561] width 66 height 12
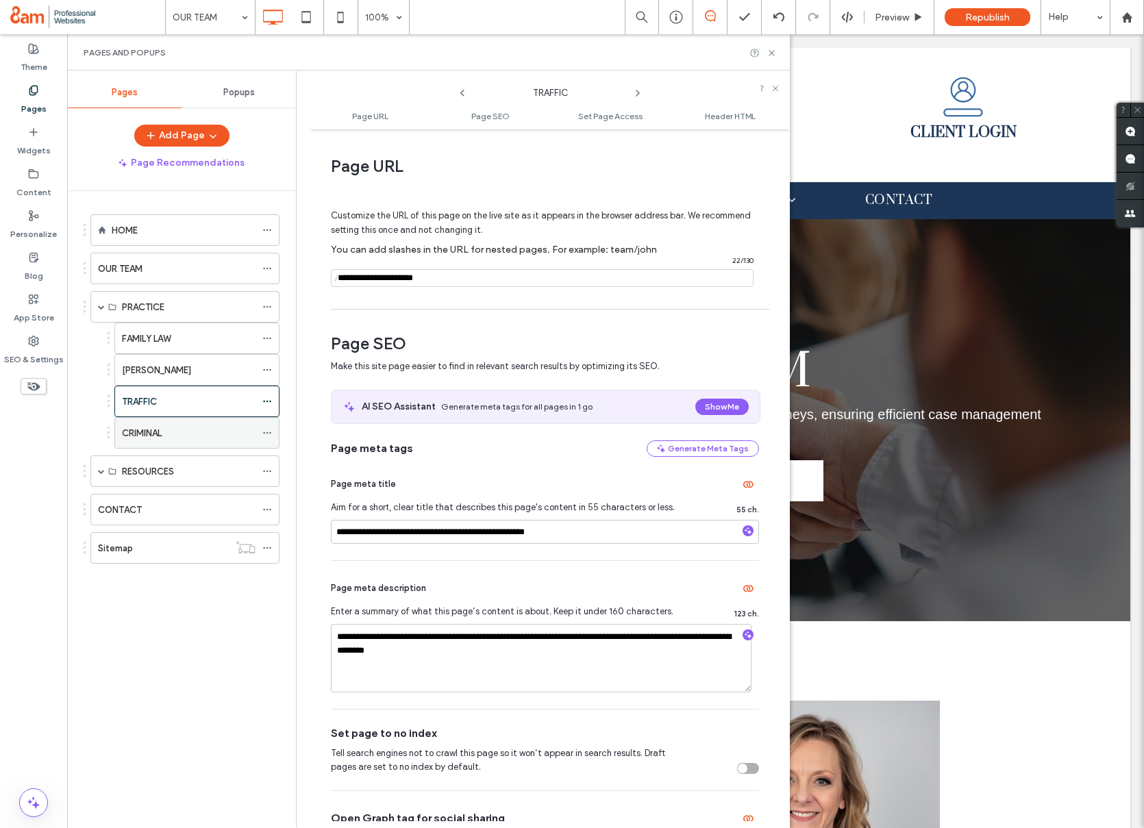
click at [269, 431] on icon at bounding box center [267, 433] width 10 height 10
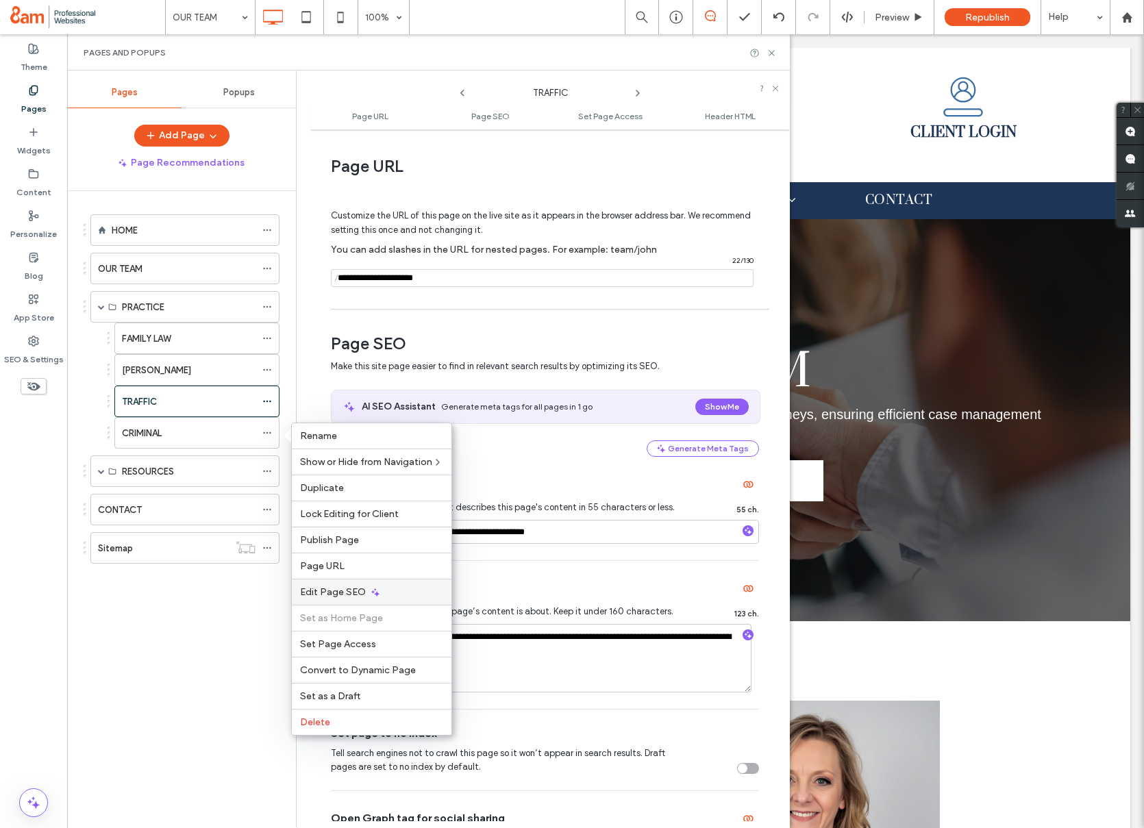
click at [316, 594] on span "Edit Page SEO" at bounding box center [333, 592] width 66 height 12
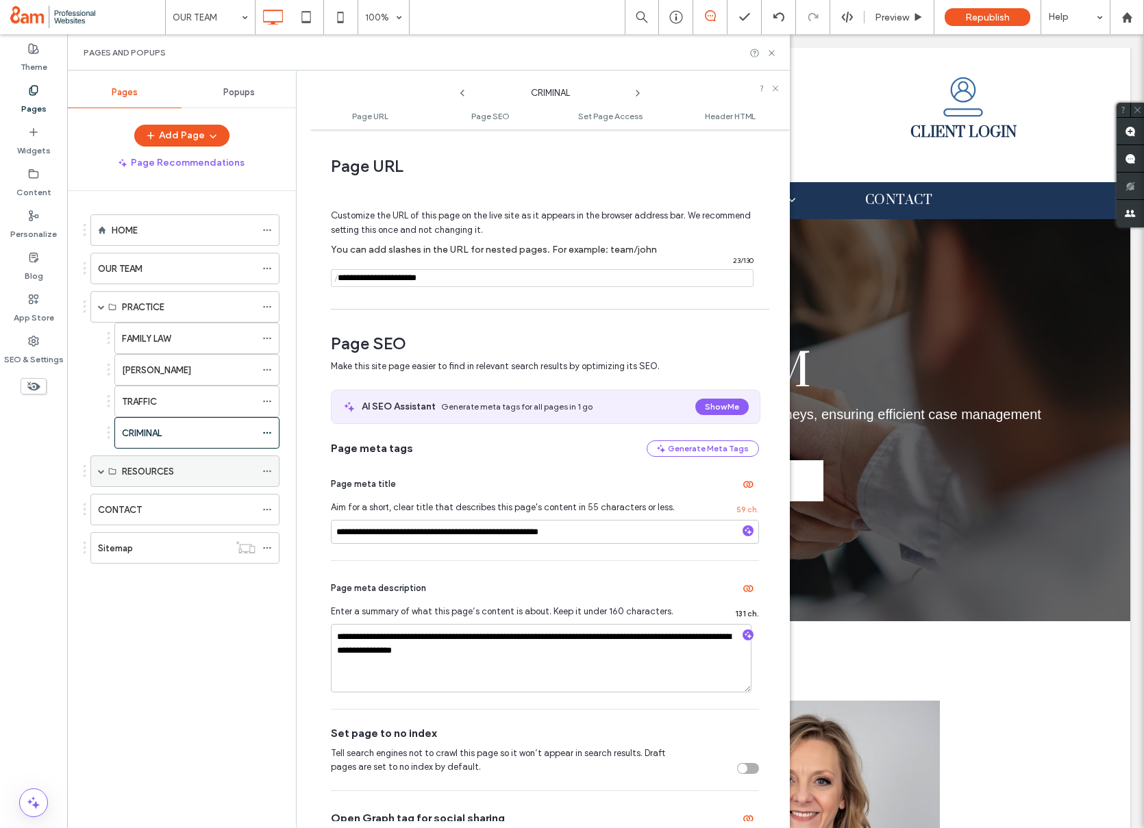
click at [104, 470] on span at bounding box center [101, 471] width 7 height 7
click at [267, 500] on icon at bounding box center [267, 503] width 10 height 10
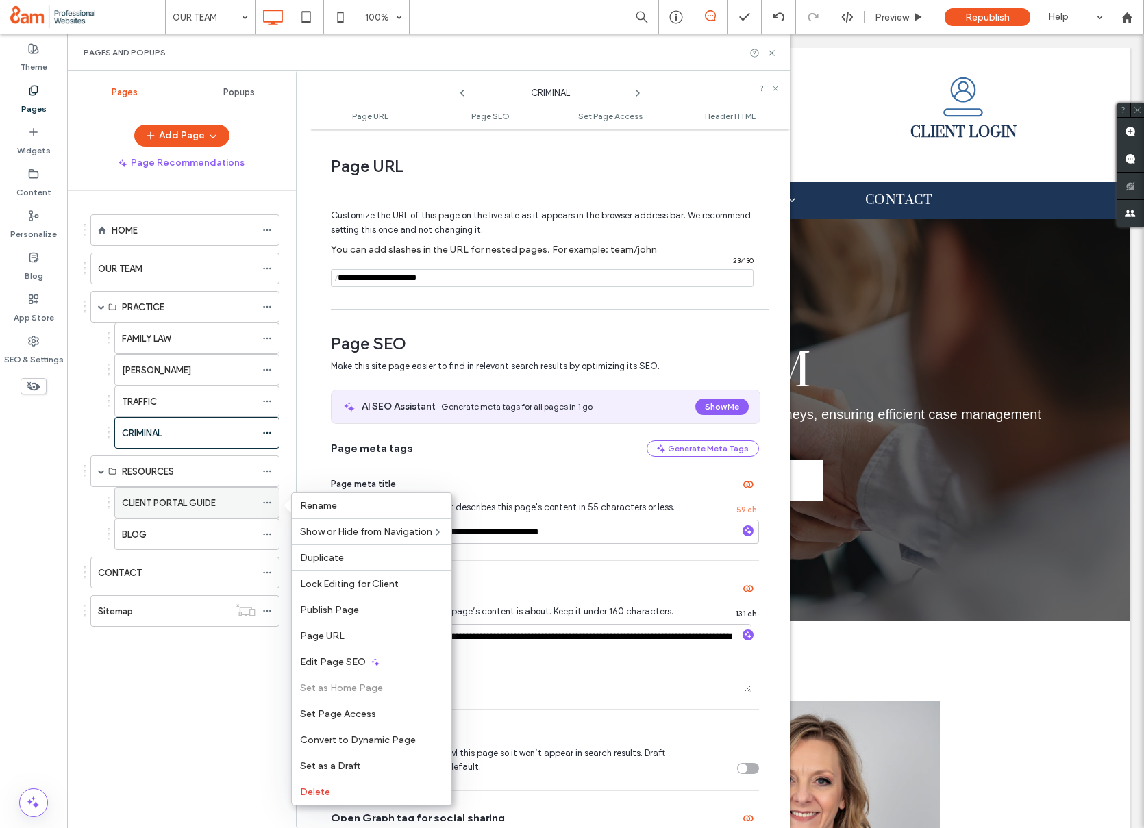
click at [355, 653] on div "Edit Page SEO" at bounding box center [372, 662] width 160 height 26
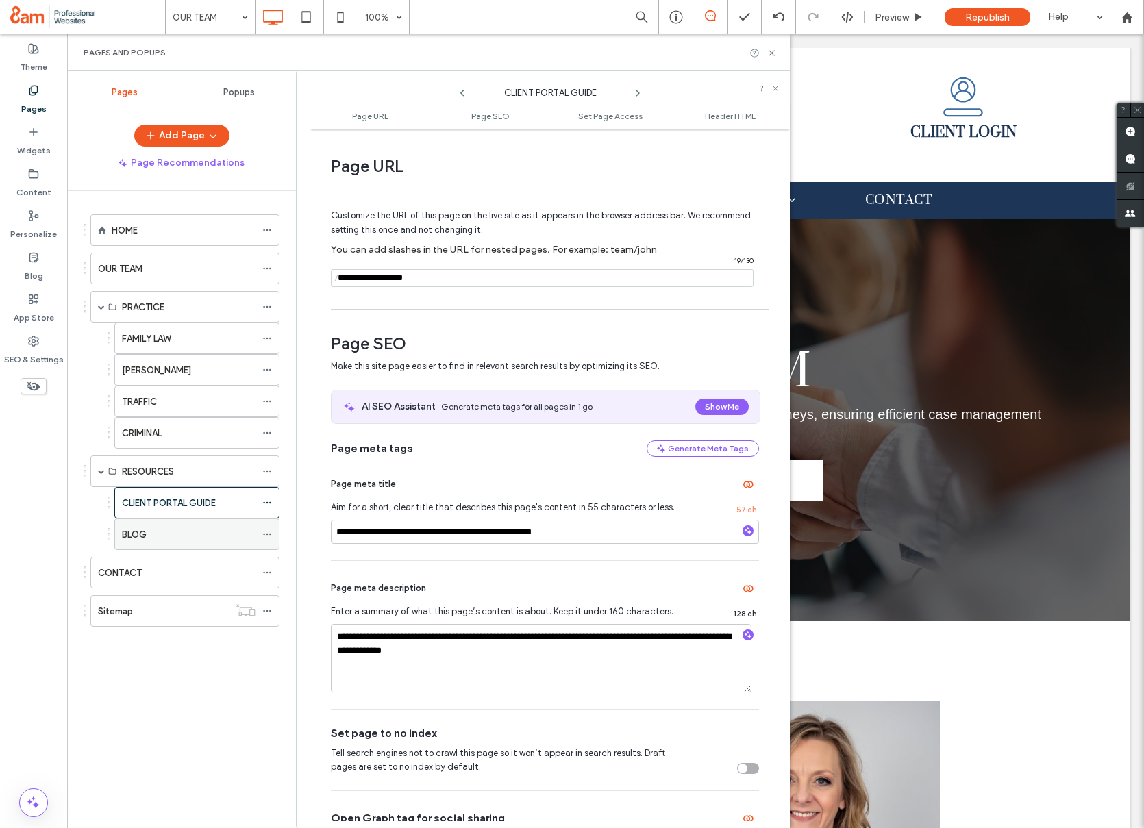
click at [267, 533] on use at bounding box center [267, 534] width 8 height 2
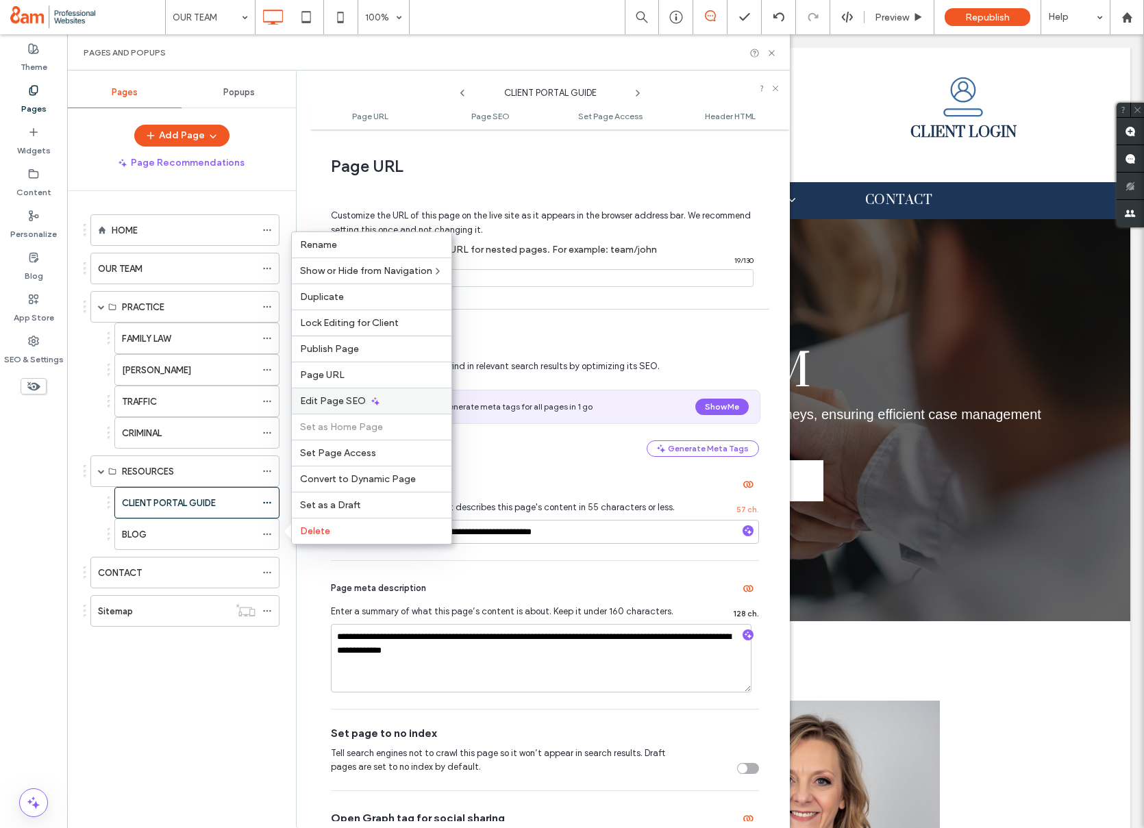
click at [347, 404] on span "Edit Page SEO" at bounding box center [333, 401] width 66 height 12
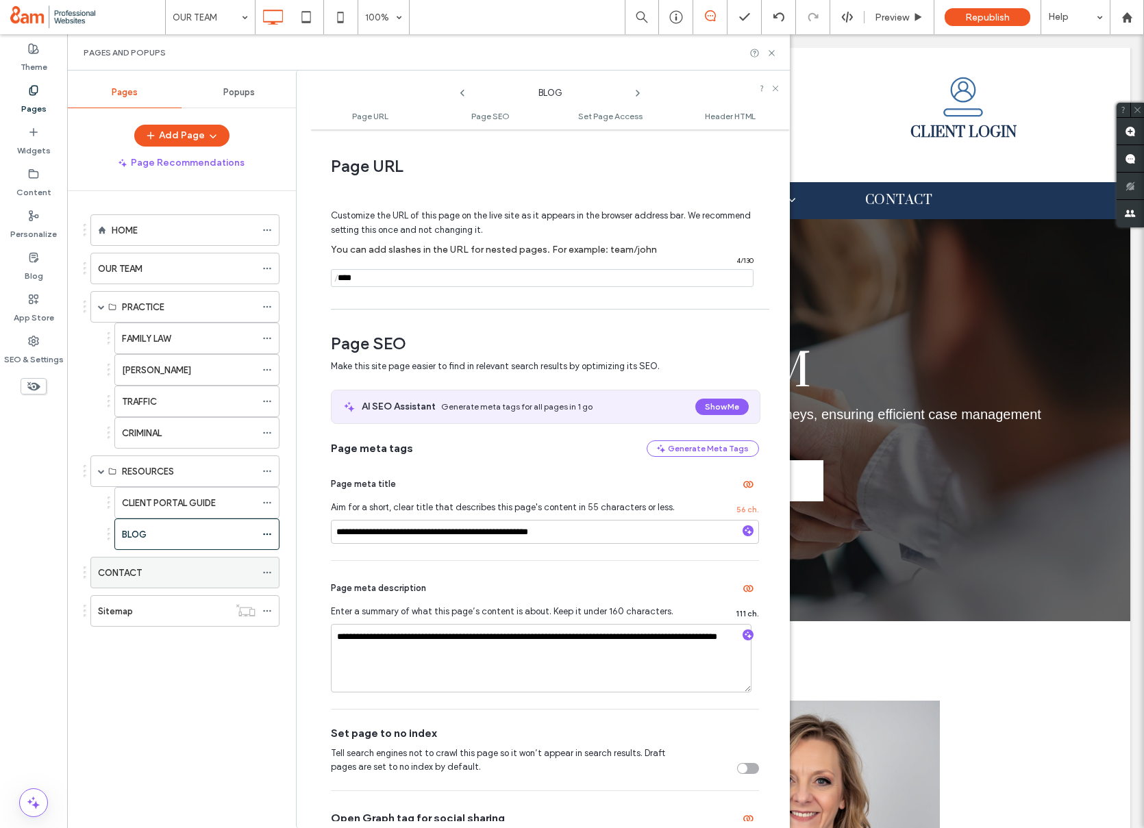
click at [264, 572] on use at bounding box center [267, 573] width 8 height 2
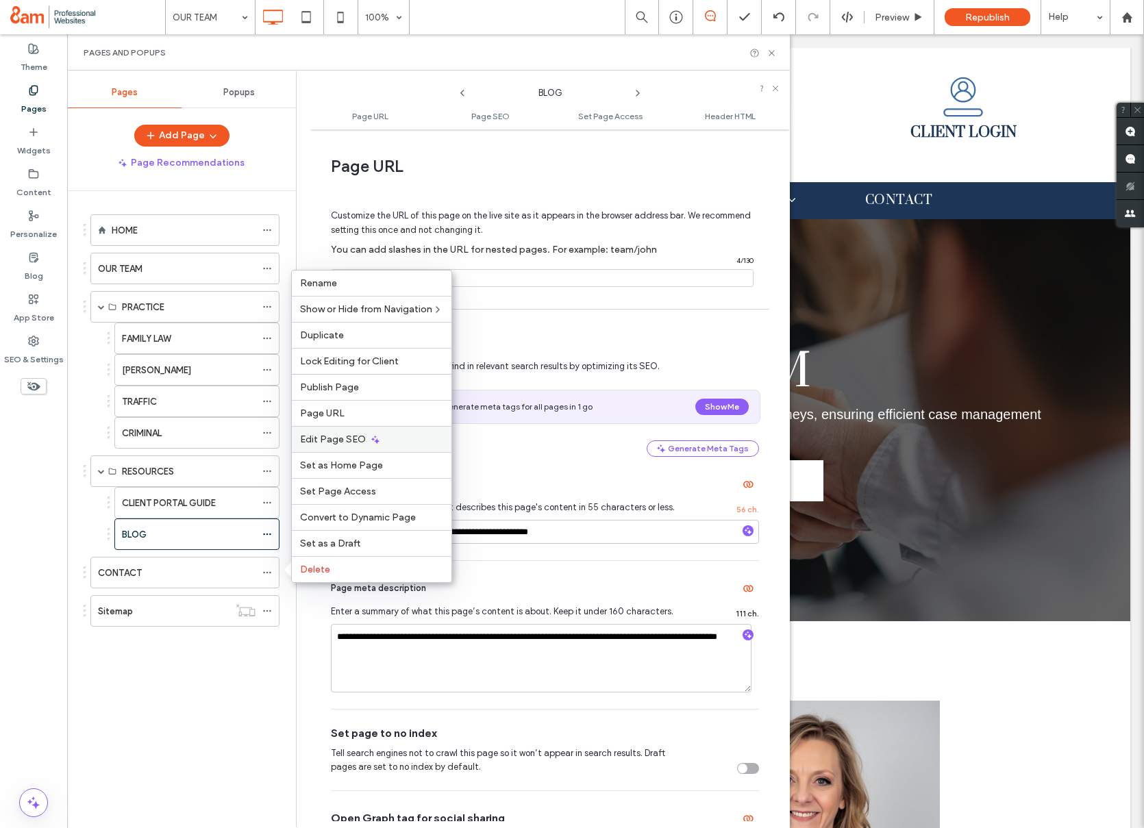
click at [334, 444] on span "Edit Page SEO" at bounding box center [333, 440] width 66 height 12
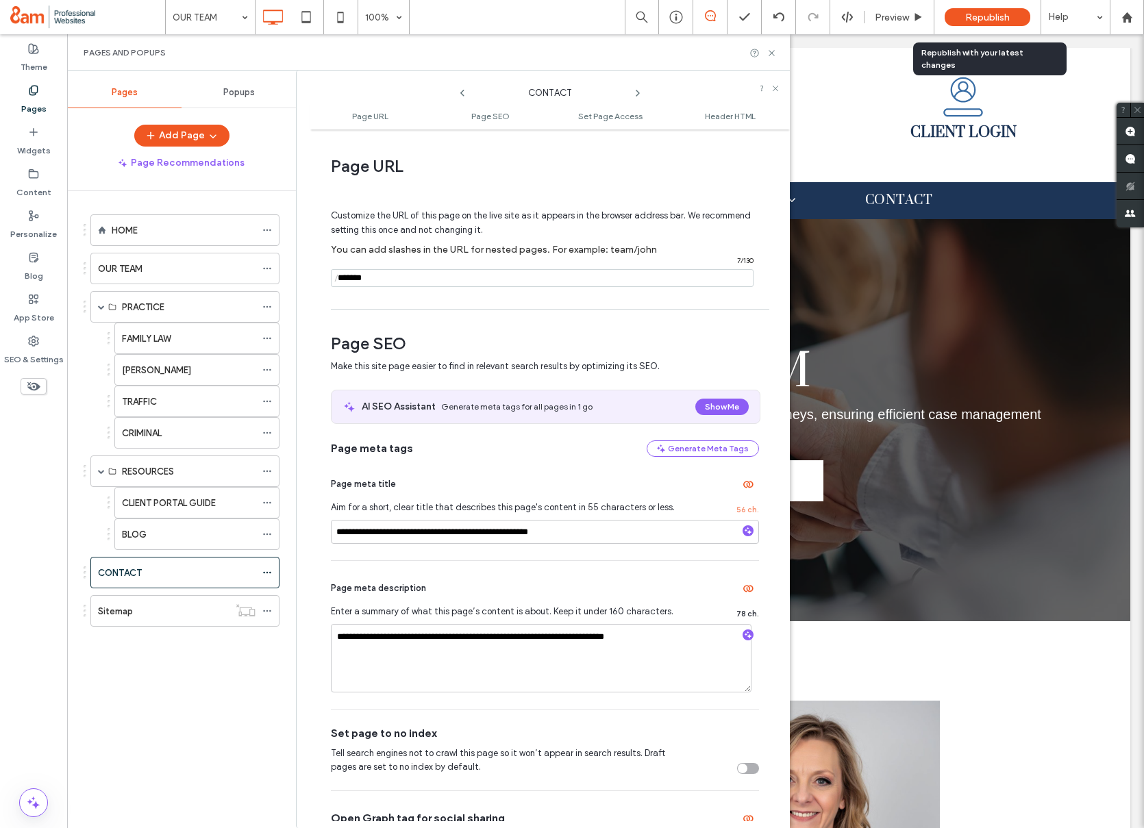
click at [1009, 21] on span "Republish" at bounding box center [987, 18] width 45 height 12
